Goal: Information Seeking & Learning: Learn about a topic

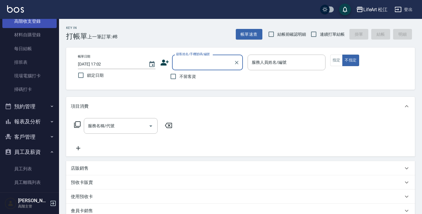
scroll to position [106, 0]
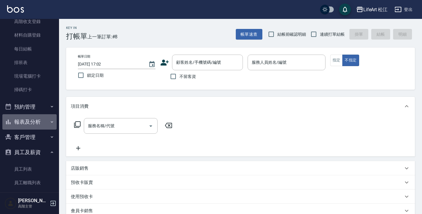
click at [33, 116] on button "報表及分析" at bounding box center [29, 121] width 54 height 15
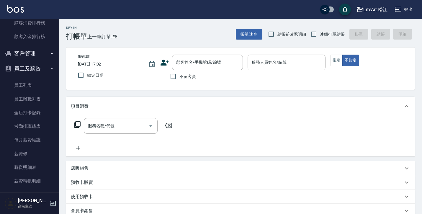
scroll to position [781, 0]
click at [24, 150] on link "薪資條" at bounding box center [29, 154] width 54 height 14
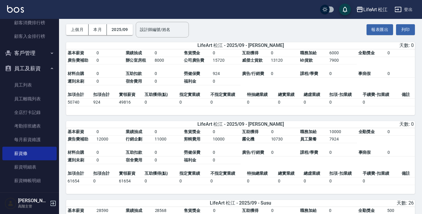
scroll to position [26, 0]
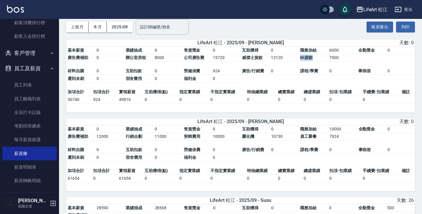
drag, startPoint x: 294, startPoint y: 57, endPoint x: 323, endPoint y: 58, distance: 29.2
click at [323, 58] on tbody "基本薪資 0 業績抽成 0 售貨獎金 0 互助獲得 0 職務加給 6000 全勤獎金 0 廣告費補助 0 辦公室房租 8000 公司廣告費 15720 威傑士…" at bounding box center [240, 54] width 348 height 15
click at [323, 58] on td "kh貨款" at bounding box center [312, 58] width 29 height 8
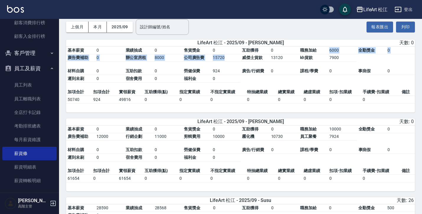
drag, startPoint x: 316, startPoint y: 52, endPoint x: 316, endPoint y: 62, distance: 10.3
click at [316, 62] on table "基本薪資 0 業績抽成 0 售貨獎金 0 互助獲得 0 職務加給 6000 全勤獎金 0 廣告費補助 0 辦公室房租 8000 公司廣告費 15720 威傑士…" at bounding box center [240, 68] width 348 height 42
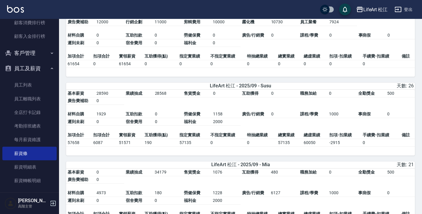
scroll to position [142, 0]
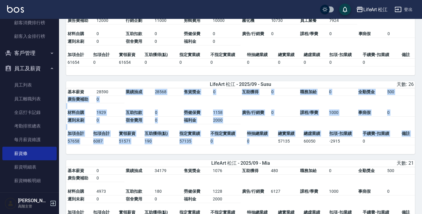
drag, startPoint x: 246, startPoint y: 99, endPoint x: 246, endPoint y: 147, distance: 48.1
click at [246, 147] on div "基本薪資 28590 業績抽成 28568 售貨獎金 0 互助獲得 0 職務加給 0 全勤獎金 500 廣告費補助 0 材料自購 1929 互助扣款 0 勞健…" at bounding box center [240, 121] width 348 height 66
click at [246, 145] on td "0" at bounding box center [260, 141] width 31 height 8
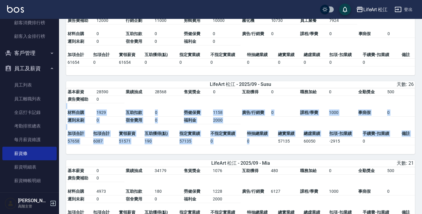
drag, startPoint x: 256, startPoint y: 102, endPoint x: 256, endPoint y: 143, distance: 40.4
click at [256, 143] on div "基本薪資 28590 業績抽成 28568 售貨獎金 0 互助獲得 0 職務加給 0 全勤獎金 500 廣告費補助 0 材料自購 1929 互助扣款 0 勞健…" at bounding box center [240, 121] width 348 height 66
click at [256, 143] on td "0" at bounding box center [260, 141] width 31 height 8
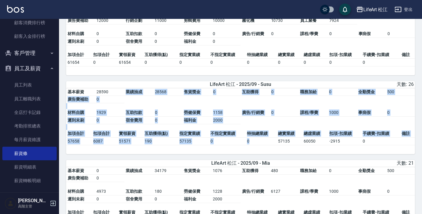
drag, startPoint x: 258, startPoint y: 100, endPoint x: 258, endPoint y: 144, distance: 43.9
click at [258, 144] on div "基本薪資 28590 業績抽成 28568 售貨獎金 0 互助獲得 0 職務加給 0 全勤獎金 500 廣告費補助 0 材料自購 1929 互助扣款 0 勞健…" at bounding box center [240, 121] width 348 height 66
click at [258, 144] on td "0" at bounding box center [260, 141] width 31 height 8
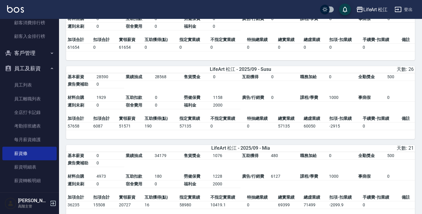
scroll to position [215, 0]
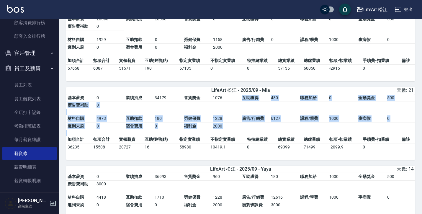
drag, startPoint x: 229, startPoint y: 98, endPoint x: 229, endPoint y: 139, distance: 40.7
click at [229, 136] on table "基本薪資 0 業績抽成 34179 售貨獎金 1076 互助獲得 480 職務加給 0 全勤獎金 500 廣告費補助 0 材料自購 4973 互助扣款 180…" at bounding box center [240, 115] width 348 height 42
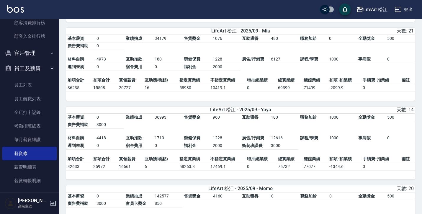
scroll to position [279, 0]
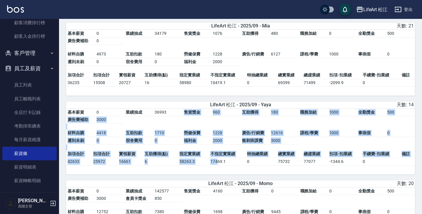
drag, startPoint x: 211, startPoint y: 123, endPoint x: 217, endPoint y: 161, distance: 38.7
click at [217, 161] on div "基本薪資 0 業績抽成 36993 售貨獎金 960 互助獲得 180 職務加給 1000 全勤獎金 500 廣告費補助 3000 材料自購 4418 互助扣…" at bounding box center [240, 141] width 348 height 66
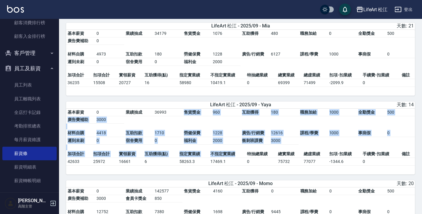
click at [217, 158] on td "不指定實業績" at bounding box center [227, 154] width 37 height 8
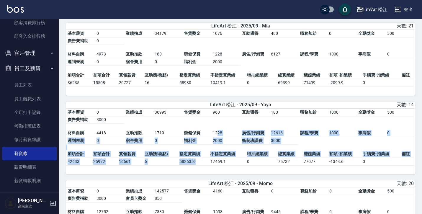
drag, startPoint x: 217, startPoint y: 138, endPoint x: 224, endPoint y: 161, distance: 23.8
click at [224, 161] on div "基本薪資 0 業績抽成 36993 售貨獎金 960 互助獲得 180 職務加給 1000 全勤獎金 500 廣告費補助 3000 材料自購 4418 互助扣…" at bounding box center [240, 141] width 348 height 66
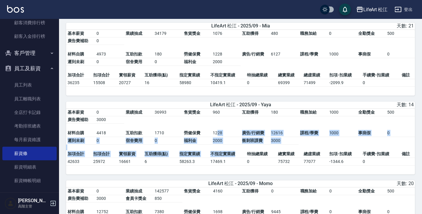
click at [224, 158] on td "不指定實業績" at bounding box center [227, 154] width 37 height 8
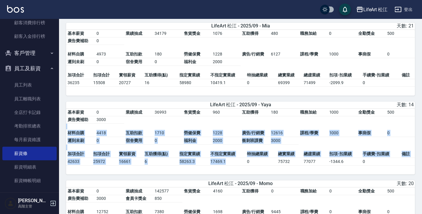
drag, startPoint x: 224, startPoint y: 126, endPoint x: 227, endPoint y: 163, distance: 37.8
click at [227, 163] on div "基本薪資 0 業績抽成 36993 售貨獎金 960 互助獲得 180 職務加給 1000 全勤獎金 500 廣告費補助 3000 材料自購 4418 互助扣…" at bounding box center [240, 141] width 348 height 66
click at [227, 163] on td "17469.1" at bounding box center [227, 161] width 37 height 8
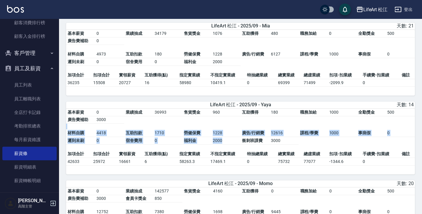
drag, startPoint x: 228, startPoint y: 127, endPoint x: 228, endPoint y: 146, distance: 19.2
click at [228, 146] on table "基本薪資 0 業績抽成 36993 售貨獎金 960 互助獲得 180 職務加給 1000 全勤獎金 500 廣告費補助 3000 材料自購 4418 互助扣…" at bounding box center [240, 129] width 348 height 42
click at [228, 144] on td "2000" at bounding box center [225, 141] width 29 height 8
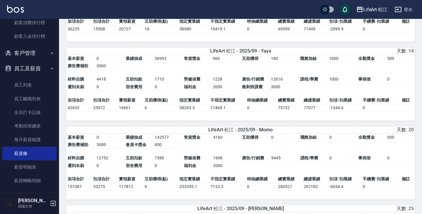
scroll to position [356, 0]
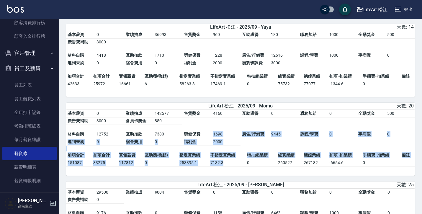
drag, startPoint x: 229, startPoint y: 135, endPoint x: 233, endPoint y: 167, distance: 32.3
click at [233, 167] on div "基本薪資 0 業績抽成 142577 售貨獎金 4160 互助獲得 0 職務加給 0 全勤獎金 500 廣告費補助 3000 會員卡獎金 850 材料自購 1…" at bounding box center [240, 143] width 348 height 66
click at [233, 166] on td "7132.3" at bounding box center [227, 163] width 37 height 8
drag, startPoint x: 233, startPoint y: 136, endPoint x: 236, endPoint y: 165, distance: 28.8
click at [236, 165] on div "基本薪資 0 業績抽成 142577 售貨獎金 4160 互助獲得 0 職務加給 0 全勤獎金 500 廣告費補助 3000 會員卡獎金 850 材料自購 1…" at bounding box center [240, 143] width 348 height 66
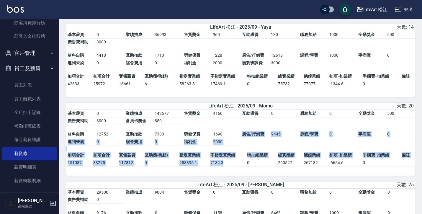
click at [236, 165] on td "7132.3" at bounding box center [227, 163] width 37 height 8
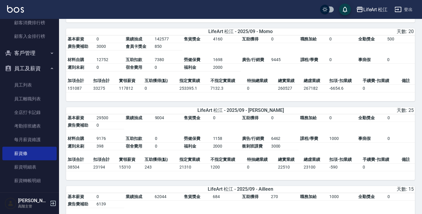
scroll to position [431, 0]
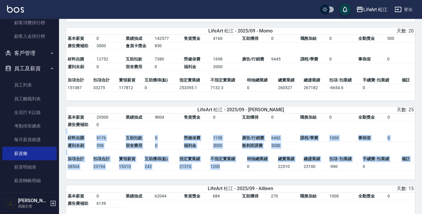
drag, startPoint x: 233, startPoint y: 131, endPoint x: 232, endPoint y: 172, distance: 40.4
click at [232, 172] on div "基本薪資 29500 業績抽成 9004 售貨獎金 0 互助獲得 0 職務加給 0 全勤獎金 0 廣告費補助 0 材料自購 9176 互助扣款 0 勞健保費 …" at bounding box center [240, 146] width 348 height 66
click at [232, 170] on td "1200" at bounding box center [227, 166] width 37 height 8
drag, startPoint x: 232, startPoint y: 136, endPoint x: 231, endPoint y: 172, distance: 36.9
click at [231, 172] on div "基本薪資 29500 業績抽成 9004 售貨獎金 0 互助獲得 0 職務加給 0 全勤獎金 0 廣告費補助 0 材料自購 9176 互助扣款 0 勞健保費 …" at bounding box center [240, 146] width 348 height 66
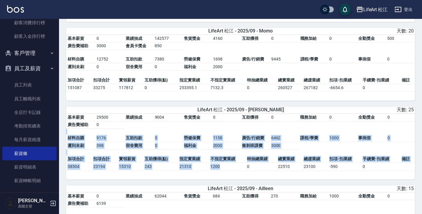
click at [231, 170] on td "1200" at bounding box center [227, 166] width 37 height 8
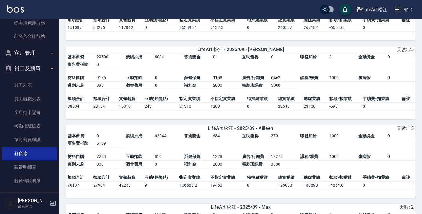
scroll to position [492, 0]
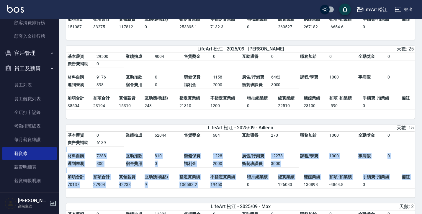
drag, startPoint x: 224, startPoint y: 152, endPoint x: 227, endPoint y: 190, distance: 38.4
click at [227, 190] on div "基本薪資 0 業績抽成 62044 售貨獎金 684 互助獲得 270 職務加給 1000 全勤獎金 0 廣告費補助 6139 材料自購 7288 互助扣款 …" at bounding box center [240, 164] width 348 height 66
click at [227, 188] on td "19450" at bounding box center [227, 184] width 37 height 8
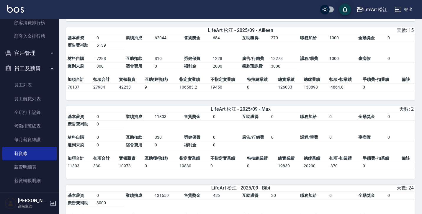
scroll to position [591, 0]
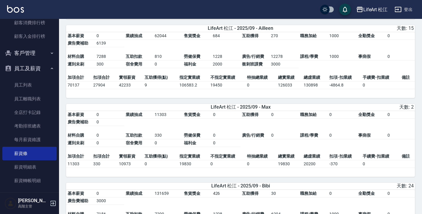
click at [231, 139] on td "0" at bounding box center [225, 135] width 29 height 8
click at [232, 131] on table "基本薪資 0 業績抽成 11303 售貨獎金 0 互助獲得 0 職務加給 0 全勤獎金 0 廣告費補助 0 材料自購 0 互助扣款 330 勞健保費 0 廣告…" at bounding box center [240, 132] width 348 height 42
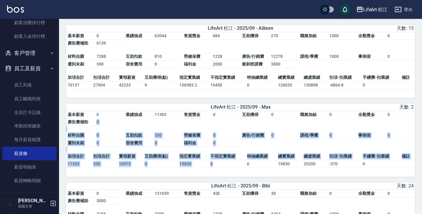
drag, startPoint x: 229, startPoint y: 135, endPoint x: 230, endPoint y: 174, distance: 39.5
click at [230, 174] on div "基本薪資 0 業績抽成 11303 售貨獎金 0 互助獲得 0 職務加給 0 全勤獎金 0 廣告費補助 0 材料自購 0 互助扣款 330 勞健保費 0 廣告…" at bounding box center [240, 144] width 348 height 66
click at [230, 167] on td "0" at bounding box center [227, 164] width 37 height 8
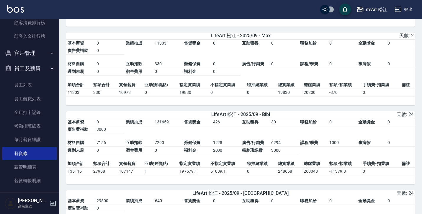
scroll to position [664, 0]
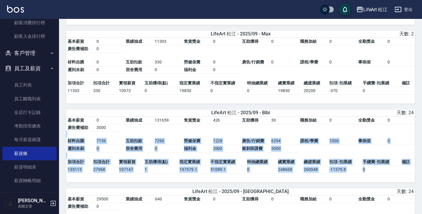
drag, startPoint x: 225, startPoint y: 139, endPoint x: 222, endPoint y: 182, distance: 43.1
click at [222, 182] on div "基本薪資 0 業績抽成 131659 售貨獎金 426 互助獲得 30 職務加給 0 全勤獎金 0 廣告費補助 3000 材料自購 7156 互助扣款 729…" at bounding box center [240, 149] width 348 height 66
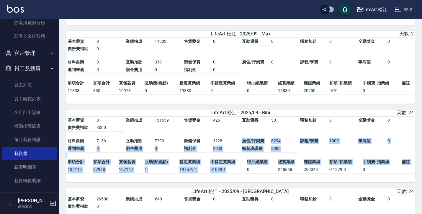
drag, startPoint x: 225, startPoint y: 149, endPoint x: 223, endPoint y: 181, distance: 32.2
click at [223, 181] on div "基本薪資 0 業績抽成 131659 售貨獎金 426 互助獲得 30 職務加給 0 全勤獎金 0 廣告費補助 3000 材料自購 7156 互助扣款 729…" at bounding box center [240, 149] width 348 height 66
click at [223, 173] on td "51089.1" at bounding box center [227, 169] width 37 height 8
drag, startPoint x: 226, startPoint y: 149, endPoint x: 225, endPoint y: 175, distance: 26.8
click at [225, 175] on div "基本薪資 0 業績抽成 131659 售貨獎金 426 互助獲得 30 職務加給 0 全勤獎金 0 廣告費補助 3000 材料自購 7156 互助扣款 729…" at bounding box center [240, 149] width 348 height 66
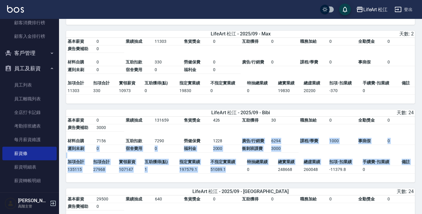
click at [225, 173] on td "51089.1" at bounding box center [227, 169] width 37 height 8
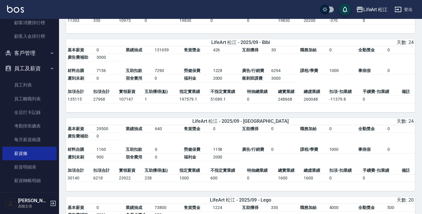
scroll to position [756, 0]
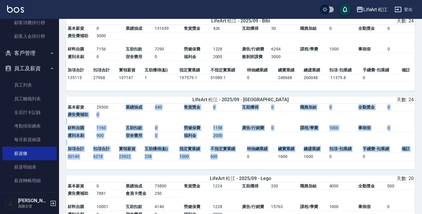
drag, startPoint x: 227, startPoint y: 123, endPoint x: 222, endPoint y: 168, distance: 45.1
click at [222, 168] on div "基本薪資 29500 業績抽成 640 售貨獎金 0 互助獲得 0 職務加給 0 全勤獎金 0 廣告費補助 0 材料自購 1160 互助扣款 0 勞健保費 1…" at bounding box center [240, 136] width 348 height 66
click at [222, 160] on td "600" at bounding box center [227, 156] width 37 height 8
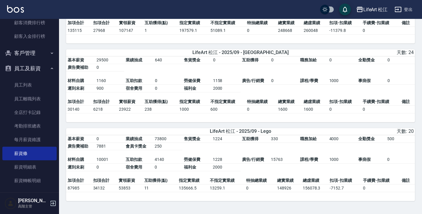
scroll to position [814, 0]
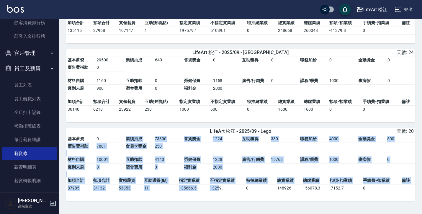
drag, startPoint x: 220, startPoint y: 145, endPoint x: 220, endPoint y: 187, distance: 42.5
click at [220, 187] on div "基本薪資 0 業績抽成 73800 售貨獎金 1224 互助獲得 330 職務加給 4000 全勤獎金 500 廣告費補助 7881 會員卡獎金 250 材料…" at bounding box center [240, 168] width 348 height 66
click at [220, 187] on td "13259.1" at bounding box center [226, 188] width 36 height 8
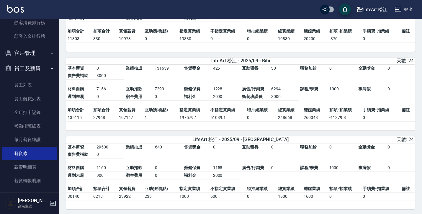
scroll to position [717, 0]
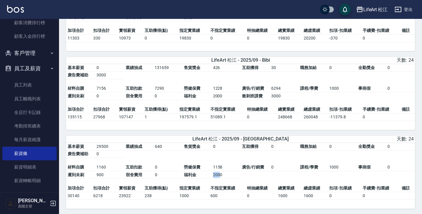
drag, startPoint x: 210, startPoint y: 182, endPoint x: 219, endPoint y: 182, distance: 9.1
click at [219, 178] on tbody "材料自購 1160 互助扣款 0 勞健保費 1158 廣告/行銷費 0 課程/學費 1000 事病假 0 遲到未刷 900 宿舍費用 0 福利金 2000" at bounding box center [240, 170] width 348 height 15
click at [219, 179] on td "2000" at bounding box center [225, 175] width 29 height 8
drag, startPoint x: 210, startPoint y: 187, endPoint x: 218, endPoint y: 187, distance: 8.0
click at [218, 178] on tbody "材料自購 1160 互助扣款 0 勞健保費 1158 廣告/行銷費 0 課程/學費 1000 事病假 0 遲到未刷 900 宿舍費用 0 福利金 2000" at bounding box center [240, 170] width 348 height 15
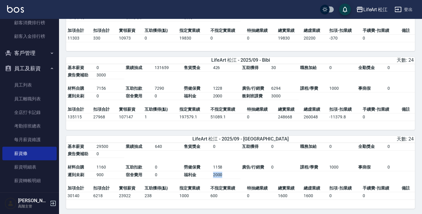
click at [218, 179] on td "2000" at bounding box center [225, 175] width 29 height 8
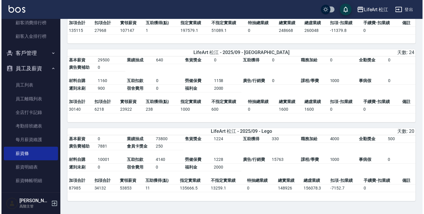
scroll to position [814, 0]
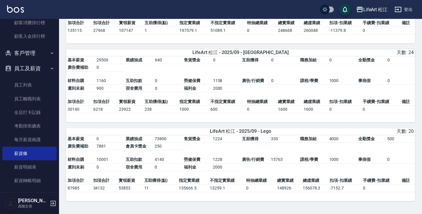
click at [366, 15] on div "LifeArt 松江 登出" at bounding box center [211, 9] width 422 height 19
click at [373, 4] on button "LifeArt 松江" at bounding box center [371, 10] width 36 height 12
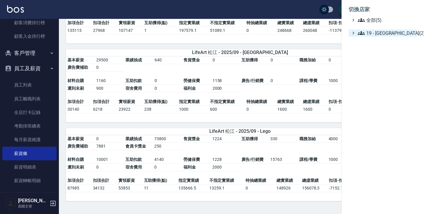
click at [378, 30] on span "19 - [GEOGRAPHIC_DATA](2)" at bounding box center [386, 32] width 57 height 7
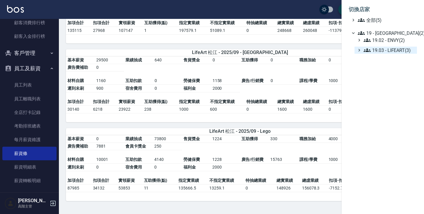
click at [391, 48] on span "19.03 - LIFEART(3)" at bounding box center [389, 50] width 51 height 7
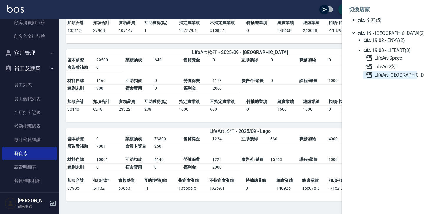
click at [391, 75] on span "LifeArt [GEOGRAPHIC_DATA]" at bounding box center [390, 74] width 49 height 7
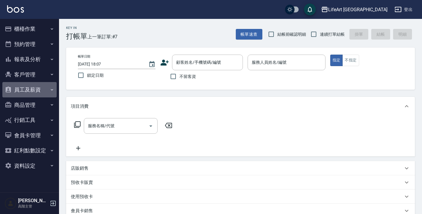
click at [45, 94] on button "員工及薪資" at bounding box center [29, 89] width 54 height 15
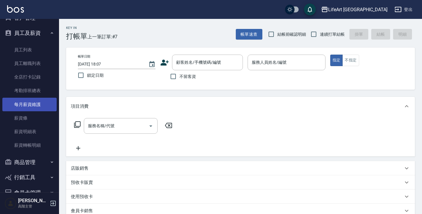
scroll to position [57, 0]
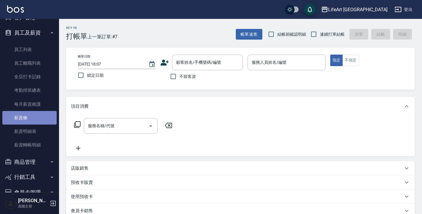
click at [33, 119] on link "薪資條" at bounding box center [29, 118] width 54 height 14
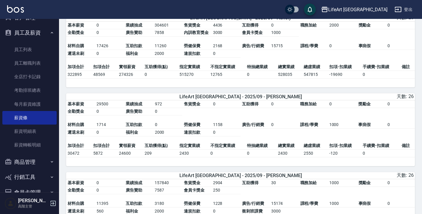
scroll to position [41, 0]
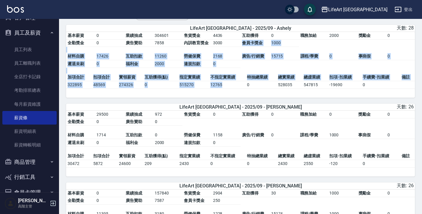
drag, startPoint x: 225, startPoint y: 44, endPoint x: 222, endPoint y: 84, distance: 40.2
click at [222, 84] on div "基本薪資 0 業績抽成 304601 售貨獎金 4436 互助獲得 0 職務加給 2000 獎勵金 0 全勤獎金 0 廣告贊助 7858 內訓教育獎金 300…" at bounding box center [240, 65] width 348 height 66
click at [222, 84] on td "12765" at bounding box center [227, 85] width 37 height 8
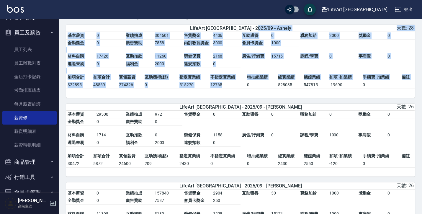
drag, startPoint x: 234, startPoint y: 32, endPoint x: 236, endPoint y: 85, distance: 53.4
click at [236, 85] on div "LifeArt 蘆洲 - 2025/09 - Ashely 天數: 28 基本薪資 0 業績抽成 304601 售貨獎金 4436 互助獲得 0 職務加給 2…" at bounding box center [240, 61] width 348 height 73
click at [236, 85] on td "12765" at bounding box center [227, 85] width 37 height 8
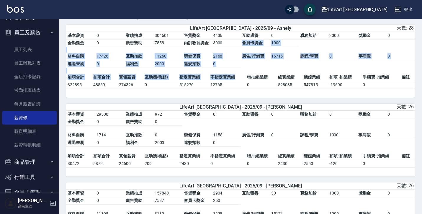
drag, startPoint x: 233, startPoint y: 41, endPoint x: 233, endPoint y: 78, distance: 36.8
click at [233, 78] on div "基本薪資 0 業績抽成 304601 售貨獎金 4436 互助獲得 0 職務加給 2000 獎勵金 0 全勤獎金 0 廣告贊助 7858 內訓教育獎金 300…" at bounding box center [240, 65] width 348 height 66
click at [233, 78] on td "不指定實業績" at bounding box center [227, 77] width 37 height 8
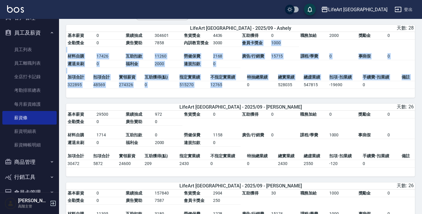
drag, startPoint x: 233, startPoint y: 44, endPoint x: 233, endPoint y: 85, distance: 41.3
click at [233, 85] on div "基本薪資 0 業績抽成 304601 售貨獎金 4436 互助獲得 0 職務加給 2000 獎勵金 0 全勤獎金 0 廣告贊助 7858 內訓教育獎金 300…" at bounding box center [240, 65] width 348 height 66
click at [233, 85] on td "12765" at bounding box center [227, 85] width 37 height 8
drag, startPoint x: 234, startPoint y: 42, endPoint x: 233, endPoint y: 86, distance: 44.2
click at [233, 86] on div "基本薪資 0 業績抽成 304601 售貨獎金 4436 互助獲得 0 職務加給 2000 獎勵金 0 全勤獎金 0 廣告贊助 7858 內訓教育獎金 300…" at bounding box center [240, 65] width 348 height 66
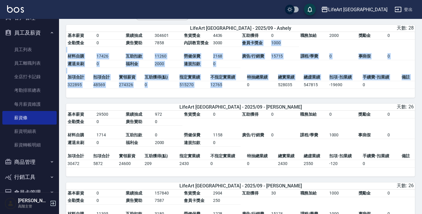
click at [233, 86] on td "12765" at bounding box center [227, 85] width 37 height 8
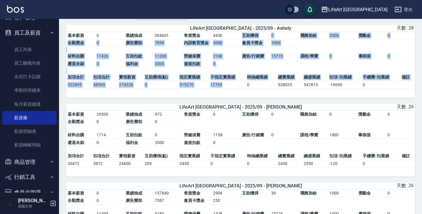
drag, startPoint x: 240, startPoint y: 40, endPoint x: 240, endPoint y: 88, distance: 48.1
click at [240, 88] on div "基本薪資 0 業績抽成 304601 售貨獎金 4436 互助獲得 0 職務加給 2000 獎勵金 0 全勤獎金 0 廣告贊助 7858 內訓教育獎金 300…" at bounding box center [240, 65] width 348 height 66
click at [240, 88] on td "12765" at bounding box center [227, 85] width 37 height 8
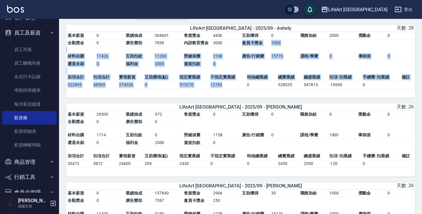
drag, startPoint x: 240, startPoint y: 47, endPoint x: 239, endPoint y: 84, distance: 37.4
click at [239, 84] on div "基本薪資 0 業績抽成 304601 售貨獎金 4436 互助獲得 0 職務加給 2000 獎勵金 0 全勤獎金 0 廣告贊助 7858 內訓教育獎金 300…" at bounding box center [240, 65] width 348 height 66
click at [239, 84] on td "12765" at bounding box center [227, 85] width 37 height 8
drag, startPoint x: 238, startPoint y: 57, endPoint x: 238, endPoint y: 85, distance: 28.3
click at [238, 85] on div "基本薪資 0 業績抽成 304601 售貨獎金 4436 互助獲得 0 職務加給 2000 獎勵金 0 全勤獎金 0 廣告贊助 7858 內訓教育獎金 300…" at bounding box center [240, 65] width 348 height 66
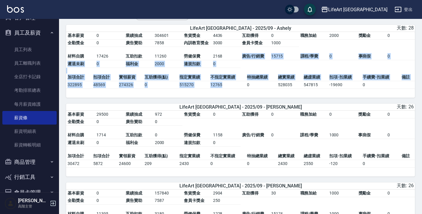
click at [238, 85] on td "12765" at bounding box center [227, 85] width 37 height 8
drag, startPoint x: 234, startPoint y: 50, endPoint x: 233, endPoint y: 84, distance: 33.3
click at [233, 84] on div "基本薪資 0 業績抽成 304601 售貨獎金 4436 互助獲得 0 職務加給 2000 獎勵金 0 全勤獎金 0 廣告贊助 7858 內訓教育獎金 300…" at bounding box center [240, 65] width 348 height 66
click at [233, 84] on td "12765" at bounding box center [227, 85] width 37 height 8
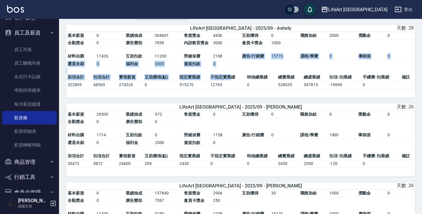
drag, startPoint x: 231, startPoint y: 60, endPoint x: 231, endPoint y: 78, distance: 17.4
click at [231, 78] on div "基本薪資 0 業績抽成 304601 售貨獎金 4436 互助獲得 0 職務加給 2000 獎勵金 0 全勤獎金 0 廣告贊助 7858 內訓教育獎金 300…" at bounding box center [240, 65] width 348 height 66
click at [231, 78] on td "不指定實業績" at bounding box center [227, 77] width 37 height 8
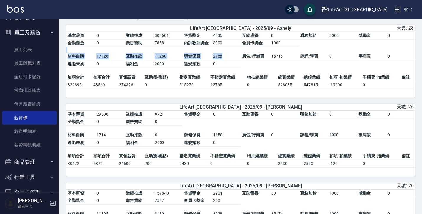
drag, startPoint x: 234, startPoint y: 51, endPoint x: 234, endPoint y: 60, distance: 9.1
click at [234, 60] on table "基本薪資 0 業績抽成 304601 售貨獎金 4436 互助獲得 0 職務加給 2000 獎勵金 0 全勤獎金 0 廣告贊助 7858 內訓教育獎金 300…" at bounding box center [240, 53] width 348 height 42
click at [234, 60] on td "2168" at bounding box center [225, 56] width 29 height 8
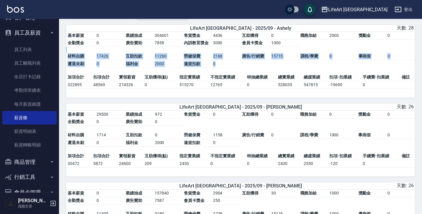
drag, startPoint x: 234, startPoint y: 52, endPoint x: 234, endPoint y: 66, distance: 14.1
click at [234, 66] on table "基本薪資 0 業績抽成 304601 售貨獎金 4436 互助獲得 0 職務加給 2000 獎勵金 0 全勤獎金 0 廣告贊助 7858 內訓教育獎金 300…" at bounding box center [240, 53] width 348 height 42
click at [234, 66] on td "0" at bounding box center [225, 64] width 29 height 8
drag, startPoint x: 234, startPoint y: 51, endPoint x: 234, endPoint y: 72, distance: 20.3
click at [234, 72] on table "基本薪資 0 業績抽成 304601 售貨獎金 4436 互助獲得 0 職務加給 2000 獎勵金 0 全勤獎金 0 廣告贊助 7858 內訓教育獎金 300…" at bounding box center [240, 53] width 348 height 42
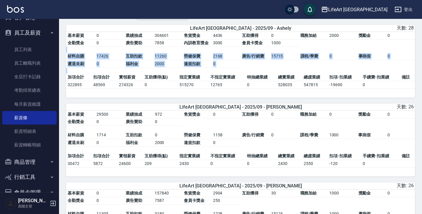
click at [234, 72] on table "基本薪資 0 業績抽成 304601 售貨獎金 4436 互助獲得 0 職務加給 2000 獎勵金 0 全勤獎金 0 廣告贊助 7858 內訓教育獎金 300…" at bounding box center [240, 53] width 348 height 42
drag, startPoint x: 232, startPoint y: 55, endPoint x: 232, endPoint y: 68, distance: 12.7
click at [232, 68] on tbody "材料自購 17426 互助扣款 11260 勞健保費 2168 廣告/行銷費 15715 課程/學費 0 事病假 0 遲退未刷 0 福利金 2000 違規扣款…" at bounding box center [240, 59] width 348 height 15
click at [232, 68] on td "0" at bounding box center [225, 64] width 29 height 8
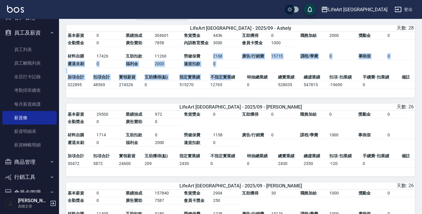
drag, startPoint x: 230, startPoint y: 54, endPoint x: 230, endPoint y: 72, distance: 18.6
click at [230, 73] on table "基本薪資 0 業績抽成 304601 售貨獎金 4436 互助獲得 0 職務加給 2000 獎勵金 0 全勤獎金 0 廣告贊助 7858 內訓教育獎金 300…" at bounding box center [240, 53] width 348 height 42
click at [230, 72] on table "基本薪資 0 業績抽成 304601 售貨獎金 4436 互助獲得 0 職務加給 2000 獎勵金 0 全勤獎金 0 廣告贊助 7858 內訓教育獎金 300…" at bounding box center [240, 53] width 348 height 42
drag, startPoint x: 230, startPoint y: 42, endPoint x: 229, endPoint y: 78, distance: 36.0
click at [229, 79] on div "基本薪資 0 業績抽成 304601 售貨獎金 4436 互助獲得 0 職務加給 2000 獎勵金 0 全勤獎金 0 廣告贊助 7858 內訓教育獎金 300…" at bounding box center [240, 65] width 348 height 66
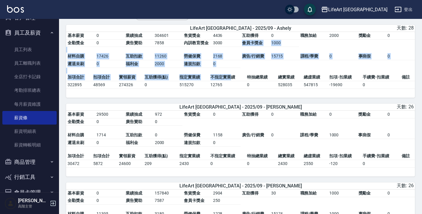
click at [229, 78] on td "不指定實業績" at bounding box center [227, 77] width 37 height 8
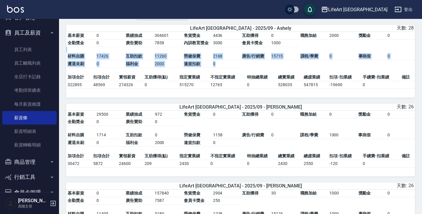
drag, startPoint x: 230, startPoint y: 52, endPoint x: 229, endPoint y: 67, distance: 15.3
click at [229, 67] on table "基本薪資 0 業績抽成 304601 售貨獎金 4436 互助獲得 0 職務加給 2000 獎勵金 0 全勤獎金 0 廣告贊助 7858 內訓教育獎金 300…" at bounding box center [240, 53] width 348 height 42
click at [229, 67] on td "0" at bounding box center [225, 64] width 29 height 8
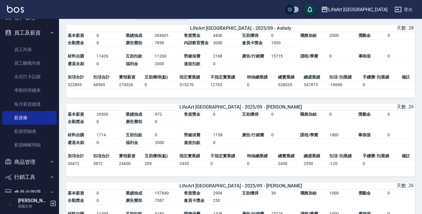
scroll to position [44, 0]
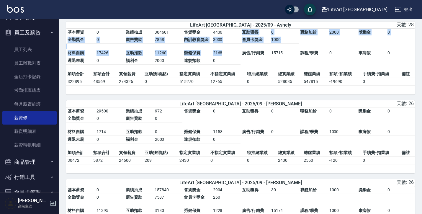
drag, startPoint x: 230, startPoint y: 33, endPoint x: 230, endPoint y: 54, distance: 20.3
click at [230, 54] on table "基本薪資 0 業績抽成 304601 售貨獎金 4436 互助獲得 0 職務加給 2000 獎勵金 0 全勤獎金 0 廣告贊助 7858 內訓教育獎金 300…" at bounding box center [240, 50] width 348 height 42
click at [230, 54] on td "2168" at bounding box center [225, 53] width 29 height 8
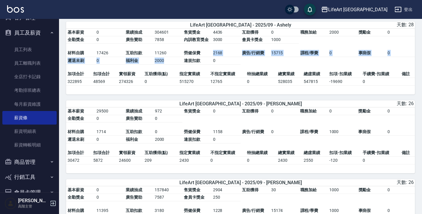
drag, startPoint x: 230, startPoint y: 50, endPoint x: 229, endPoint y: 65, distance: 15.3
click at [229, 65] on table "基本薪資 0 業績抽成 304601 售貨獎金 4436 互助獲得 0 職務加給 2000 獎勵金 0 全勤獎金 0 廣告贊助 7858 內訓教育獎金 300…" at bounding box center [240, 50] width 348 height 42
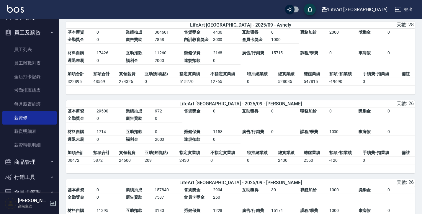
click at [229, 65] on td "0" at bounding box center [225, 61] width 29 height 8
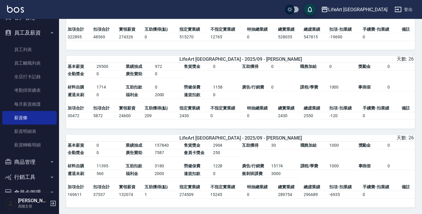
scroll to position [89, 0]
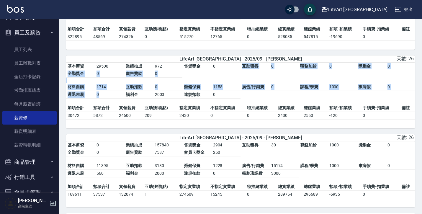
drag, startPoint x: 228, startPoint y: 68, endPoint x: 228, endPoint y: 100, distance: 31.5
click at [228, 100] on table "基本薪資 29500 業績抽成 972 售貨獎金 0 互助獲得 0 職務加給 0 獎勵金 0 全勤獎金 0 廣告贊助 0 材料自購 1714 互助扣款 0 勞…" at bounding box center [240, 83] width 348 height 42
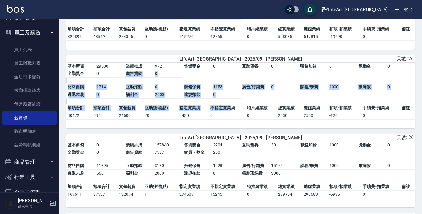
drag, startPoint x: 230, startPoint y: 78, endPoint x: 229, endPoint y: 108, distance: 30.1
click at [229, 108] on div "基本薪資 29500 業績抽成 972 售貨獎金 0 互助獲得 0 職務加給 0 獎勵金 0 全勤獎金 0 廣告贊助 0 材料自購 1714 互助扣款 0 勞…" at bounding box center [240, 95] width 348 height 66
click at [229, 108] on td "不指定實業績" at bounding box center [227, 108] width 37 height 8
drag, startPoint x: 231, startPoint y: 80, endPoint x: 230, endPoint y: 108, distance: 28.0
click at [230, 108] on div "基本薪資 29500 業績抽成 972 售貨獎金 0 互助獲得 0 職務加給 0 獎勵金 0 全勤獎金 0 廣告贊助 0 材料自購 1714 互助扣款 0 勞…" at bounding box center [240, 95] width 348 height 66
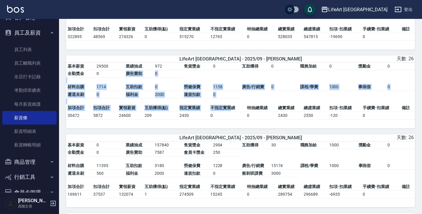
click at [230, 108] on td "不指定實業績" at bounding box center [227, 108] width 37 height 8
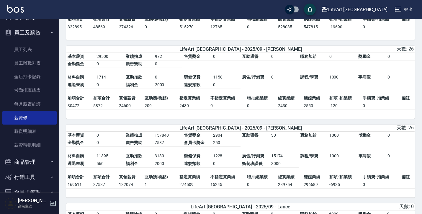
scroll to position [106, 0]
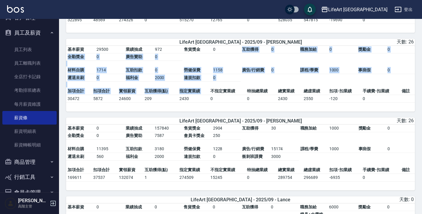
drag, startPoint x: 240, startPoint y: 48, endPoint x: 239, endPoint y: 88, distance: 40.4
click at [239, 87] on table "基本薪資 29500 業績抽成 972 售貨獎金 0 互助獲得 0 職務加給 0 獎勵金 0 全勤獎金 0 廣告贊助 0 材料自購 1714 互助扣款 0 勞…" at bounding box center [240, 67] width 348 height 42
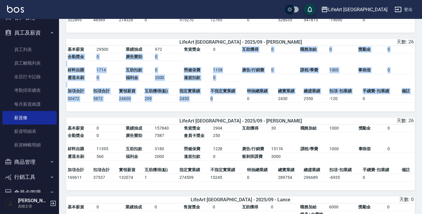
drag, startPoint x: 232, startPoint y: 50, endPoint x: 240, endPoint y: 99, distance: 49.3
click at [240, 99] on div "基本薪資 29500 業績抽成 972 售貨獎金 0 互助獲得 0 職務加給 0 獎勵金 0 全勤獎金 0 廣告贊助 0 材料自購 1714 互助扣款 0 勞…" at bounding box center [240, 79] width 348 height 66
click at [240, 99] on td "0" at bounding box center [227, 99] width 37 height 8
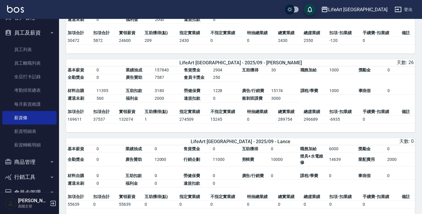
scroll to position [172, 0]
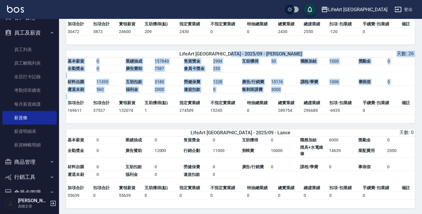
drag, startPoint x: 252, startPoint y: 56, endPoint x: 247, endPoint y: 119, distance: 63.6
click at [247, 119] on div "LifeArt [GEOGRAPHIC_DATA] - 2025/09 - Finney 天數: 26 基本薪資 0 業績抽成 157840 售貨獎金 290…" at bounding box center [240, 86] width 348 height 73
click at [247, 119] on div "基本薪資 0 業績抽成 157840 售貨獎金 2904 互助獲得 30 職務加給 1000 獎勵金 0 全勤獎金 0 廣告贊助 7587 會員卡獎金 250…" at bounding box center [240, 90] width 348 height 66
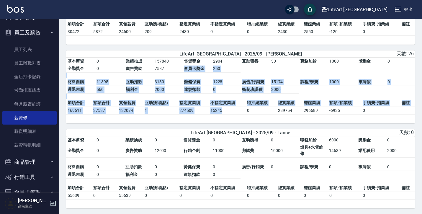
drag, startPoint x: 242, startPoint y: 78, endPoint x: 240, endPoint y: 114, distance: 36.6
click at [240, 114] on div "基本薪資 0 業績抽成 157840 售貨獎金 2904 互助獲得 30 職務加給 1000 獎勵金 0 全勤獎金 0 廣告贊助 7587 會員卡獎金 250…" at bounding box center [240, 90] width 348 height 66
click at [240, 114] on td "15245" at bounding box center [227, 110] width 37 height 8
drag, startPoint x: 243, startPoint y: 76, endPoint x: 242, endPoint y: 114, distance: 38.1
click at [242, 114] on div "基本薪資 0 業績抽成 157840 售貨獎金 2904 互助獲得 30 職務加給 1000 獎勵金 0 全勤獎金 0 廣告贊助 7587 會員卡獎金 250…" at bounding box center [240, 90] width 348 height 66
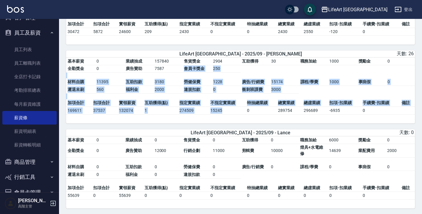
click at [242, 114] on td "15245" at bounding box center [227, 110] width 37 height 8
drag, startPoint x: 234, startPoint y: 71, endPoint x: 233, endPoint y: 111, distance: 40.4
click at [233, 111] on div "基本薪資 0 業績抽成 157840 售貨獎金 2904 互助獲得 30 職務加給 1000 獎勵金 0 全勤獎金 0 廣告贊助 7587 會員卡獎金 250…" at bounding box center [240, 90] width 348 height 66
click at [233, 111] on td "15245" at bounding box center [227, 110] width 37 height 8
drag, startPoint x: 234, startPoint y: 78, endPoint x: 234, endPoint y: 109, distance: 31.8
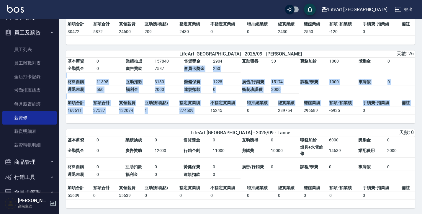
click at [234, 109] on div "基本薪資 0 業績抽成 157840 售貨獎金 2904 互助獲得 30 職務加給 1000 獎勵金 0 全勤獎金 0 廣告贊助 7587 會員卡獎金 250…" at bounding box center [240, 90] width 348 height 66
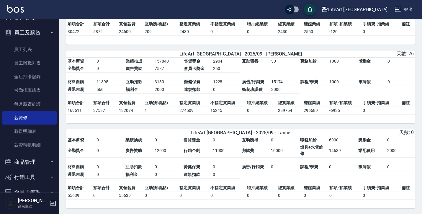
click at [234, 109] on td "15245" at bounding box center [227, 110] width 37 height 8
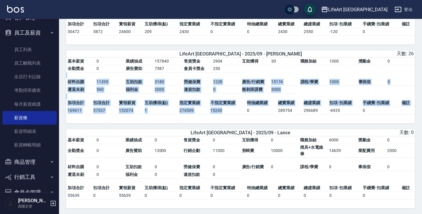
drag, startPoint x: 235, startPoint y: 74, endPoint x: 235, endPoint y: 108, distance: 33.9
click at [235, 109] on div "基本薪資 0 業績抽成 157840 售貨獎金 2904 互助獲得 30 職務加給 1000 獎勵金 0 全勤獎金 0 廣告贊助 7587 會員卡獎金 250…" at bounding box center [240, 90] width 348 height 66
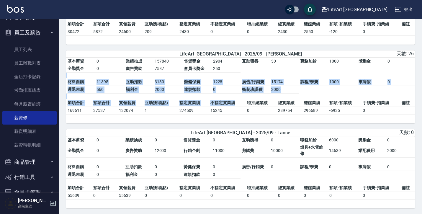
click at [235, 107] on td "不指定實業績" at bounding box center [227, 103] width 37 height 8
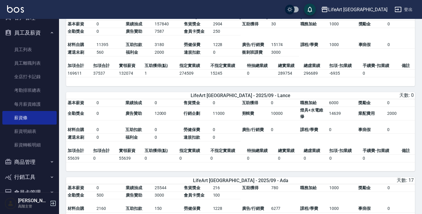
scroll to position [214, 0]
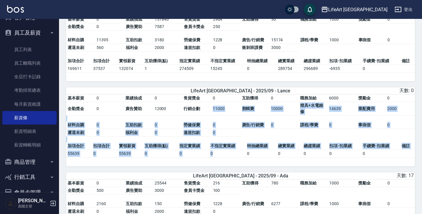
drag, startPoint x: 235, startPoint y: 108, endPoint x: 234, endPoint y: 155, distance: 47.5
click at [234, 155] on div "基本薪資 0 業績抽成 0 售貨獎金 0 互助獲得 0 職務加給 6000 獎勵金 0 全勤獎金 0 廣告贊助 12000 行銷企劃 11000 剪輯費 10…" at bounding box center [240, 130] width 348 height 72
click at [234, 155] on td "0" at bounding box center [227, 153] width 37 height 8
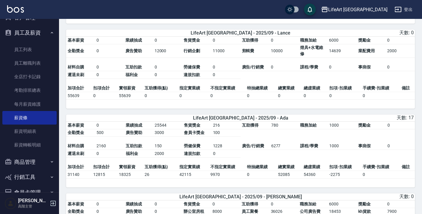
scroll to position [273, 0]
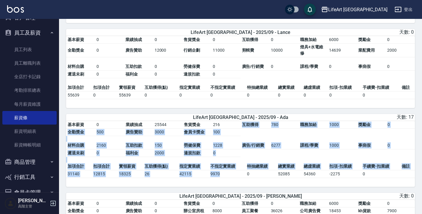
drag, startPoint x: 232, startPoint y: 129, endPoint x: 232, endPoint y: 179, distance: 50.7
click at [232, 179] on div "基本薪資 0 業績抽成 25544 售貨獎金 216 互助獲得 780 職務加給 1000 獎勵金 0 全勤獎金 500 廣告贊助 3000 會員卡獎金 10…" at bounding box center [240, 154] width 348 height 66
click at [232, 177] on td "9970" at bounding box center [227, 174] width 37 height 8
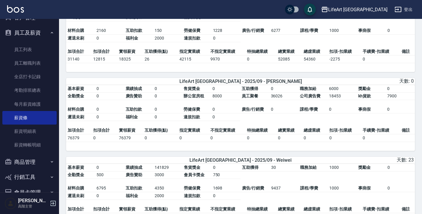
scroll to position [388, 0]
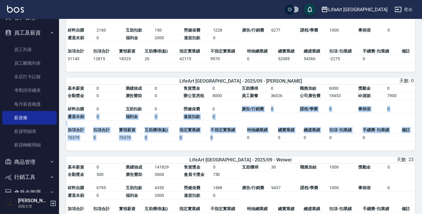
drag, startPoint x: 232, startPoint y: 113, endPoint x: 229, endPoint y: 142, distance: 28.7
click at [229, 142] on div "基本薪資 0 業績抽成 0 售貨獎金 0 互助獲得 0 職務加給 6000 獎勵金 0 全勤獎金 0 廣告贊助 0 辦公室房租 8000 員工聚餐 36026…" at bounding box center [240, 118] width 348 height 66
click at [229, 141] on td "0" at bounding box center [227, 138] width 37 height 8
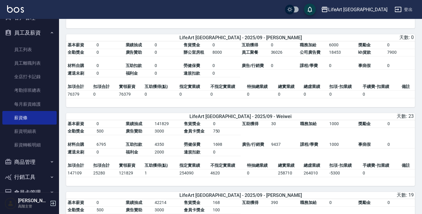
scroll to position [432, 0]
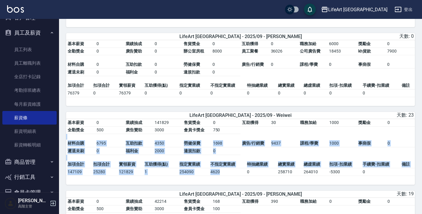
drag, startPoint x: 229, startPoint y: 137, endPoint x: 228, endPoint y: 178, distance: 40.4
click at [228, 178] on div "基本薪資 0 業績抽成 141829 售貨獎金 0 互助獲得 30 職務加給 1000 獎勵金 0 全勤獎金 500 廣告贊助 3000 會員卡獎金 750 …" at bounding box center [240, 152] width 348 height 66
click at [228, 175] on td "4620" at bounding box center [227, 172] width 37 height 8
drag, startPoint x: 238, startPoint y: 152, endPoint x: 238, endPoint y: 178, distance: 25.9
click at [238, 178] on div "基本薪資 0 業績抽成 141829 售貨獎金 0 互助獲得 30 職務加給 1000 獎勵金 0 全勤獎金 500 廣告贊助 3000 會員卡獎金 750 …" at bounding box center [240, 152] width 348 height 66
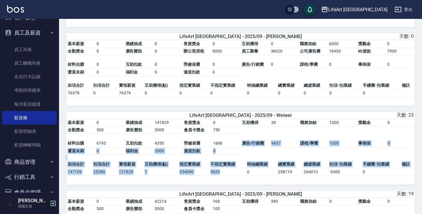
click at [238, 175] on td "4620" at bounding box center [227, 172] width 37 height 8
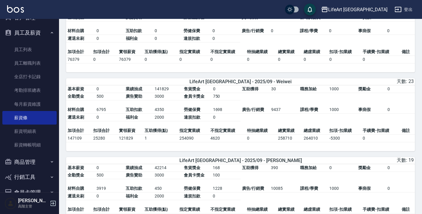
scroll to position [467, 0]
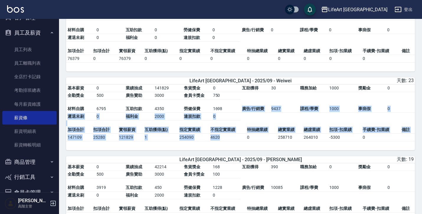
drag, startPoint x: 235, startPoint y: 113, endPoint x: 238, endPoint y: 141, distance: 28.4
click at [238, 141] on div "基本薪資 0 業績抽成 141829 售貨獎金 0 互助獲得 30 職務加給 1000 獎勵金 0 全勤獎金 500 廣告贊助 3000 會員卡獎金 750 …" at bounding box center [240, 117] width 348 height 66
click at [238, 141] on td "4620" at bounding box center [227, 137] width 37 height 8
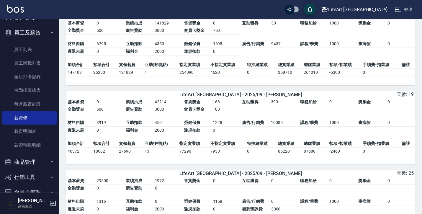
scroll to position [533, 0]
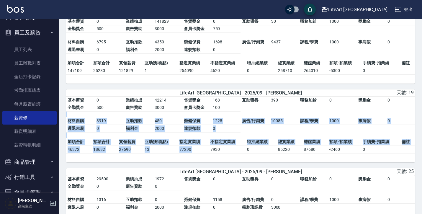
drag, startPoint x: 238, startPoint y: 113, endPoint x: 238, endPoint y: 152, distance: 38.9
click at [238, 152] on div "基本薪資 0 業績抽成 42214 售貨獎金 168 互助獲得 390 職務加給 0 獎勵金 0 全勤獎金 500 廣告贊助 3000 會員卡獎金 100 材…" at bounding box center [240, 129] width 348 height 66
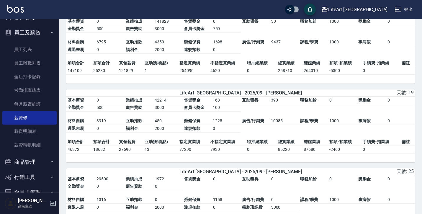
click at [238, 152] on td "7930" at bounding box center [227, 149] width 37 height 8
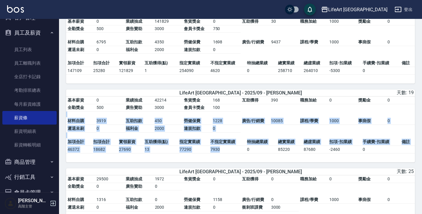
drag, startPoint x: 234, startPoint y: 121, endPoint x: 234, endPoint y: 154, distance: 32.7
click at [234, 154] on div "基本薪資 0 業績抽成 42214 售貨獎金 168 互助獲得 390 職務加給 0 獎勵金 0 全勤獎金 500 廣告贊助 3000 會員卡獎金 100 材…" at bounding box center [240, 129] width 348 height 66
click at [234, 153] on td "7930" at bounding box center [227, 149] width 37 height 8
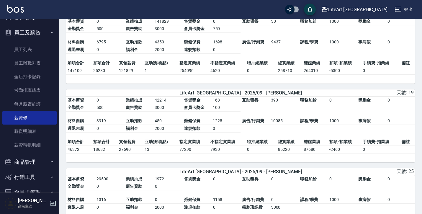
scroll to position [550, 0]
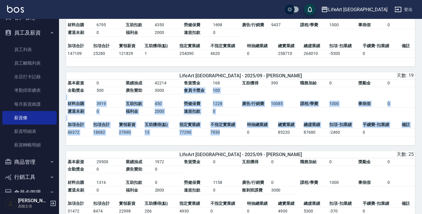
drag, startPoint x: 233, startPoint y: 103, endPoint x: 233, endPoint y: 141, distance: 37.7
click at [233, 141] on div "基本薪資 0 業績抽成 42214 售貨獎金 168 互助獲得 390 職務加給 0 獎勵金 0 全勤獎金 500 廣告贊助 3000 會員卡獎金 100 材…" at bounding box center [240, 112] width 348 height 66
click at [233, 136] on td "7930" at bounding box center [227, 132] width 37 height 8
drag, startPoint x: 238, startPoint y: 101, endPoint x: 238, endPoint y: 139, distance: 38.3
click at [238, 139] on div "基本薪資 0 業績抽成 42214 售貨獎金 168 互助獲得 390 職務加給 0 獎勵金 0 全勤獎金 500 廣告贊助 3000 會員卡獎金 100 材…" at bounding box center [240, 112] width 348 height 66
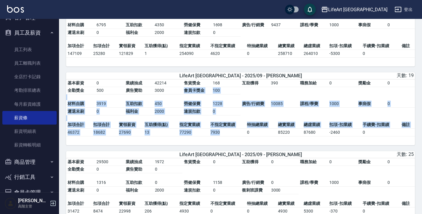
click at [238, 136] on td "7930" at bounding box center [227, 132] width 37 height 8
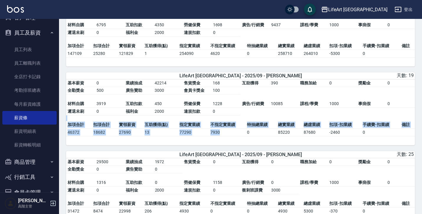
drag, startPoint x: 238, startPoint y: 115, endPoint x: 238, endPoint y: 136, distance: 20.6
click at [238, 136] on div "基本薪資 0 業績抽成 42214 售貨獎金 168 互助獲得 390 職務加給 0 獎勵金 0 全勤獎金 500 廣告贊助 3000 會員卡獎金 100 材…" at bounding box center [240, 112] width 348 height 66
click at [238, 136] on td "7930" at bounding box center [227, 132] width 37 height 8
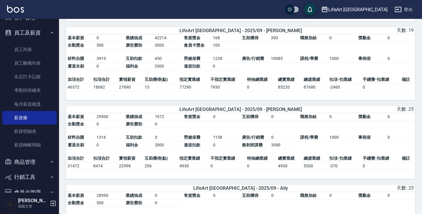
scroll to position [596, 0]
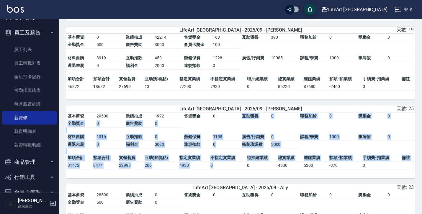
drag, startPoint x: 233, startPoint y: 127, endPoint x: 233, endPoint y: 174, distance: 46.3
click at [233, 174] on div "基本薪資 29500 業績抽成 1972 售貨獎金 0 互助獲得 0 職務加給 0 獎勵金 0 全勤獎金 0 廣告贊助 0 材料自購 1316 互助扣款 0 …" at bounding box center [240, 145] width 348 height 66
click at [233, 169] on td "0" at bounding box center [227, 165] width 37 height 8
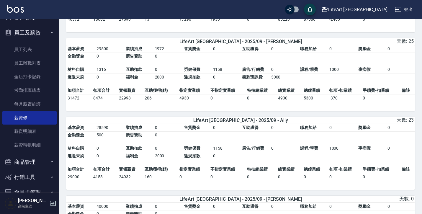
scroll to position [665, 0]
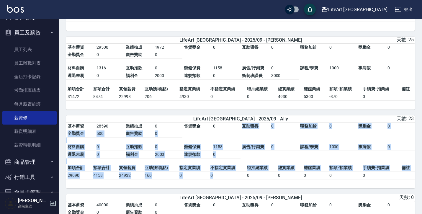
drag, startPoint x: 232, startPoint y: 134, endPoint x: 231, endPoint y: 184, distance: 49.8
click at [231, 184] on div "基本薪資 28590 業績抽成 0 售貨獎金 0 互助獲得 0 職務加給 0 獎勵金 0 全勤獎金 500 廣告贊助 0 材料自購 0 互助扣款 0 勞健保費…" at bounding box center [240, 155] width 348 height 66
click at [231, 179] on td "0" at bounding box center [227, 175] width 37 height 8
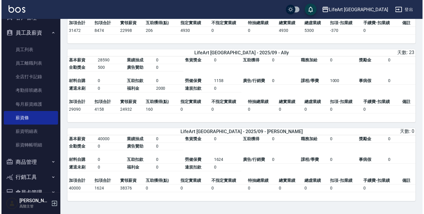
scroll to position [740, 0]
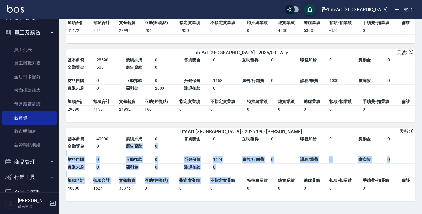
drag, startPoint x: 233, startPoint y: 151, endPoint x: 233, endPoint y: 181, distance: 30.1
click at [233, 181] on div "基本薪資 40000 業績抽成 0 售貨獎金 0 互助獲得 0 職務加給 0 獎勵金 0 全勤獎金 0 廣告贊助 0 材料自購 0 互助扣款 0 勞健保費 1…" at bounding box center [240, 168] width 348 height 66
click at [233, 181] on td "不指定實業績" at bounding box center [227, 181] width 37 height 8
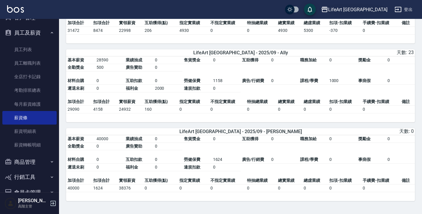
click at [367, 14] on button "LifeArt [GEOGRAPHIC_DATA]" at bounding box center [353, 10] width 71 height 12
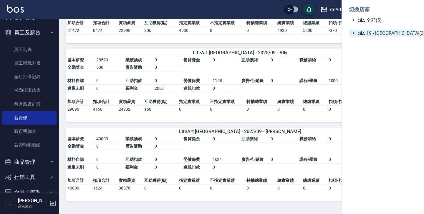
click at [380, 30] on span "19 - [GEOGRAPHIC_DATA](2)" at bounding box center [386, 32] width 57 height 7
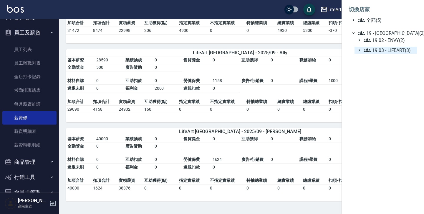
click at [389, 50] on span "19.03 - LIFEART(3)" at bounding box center [389, 50] width 51 height 7
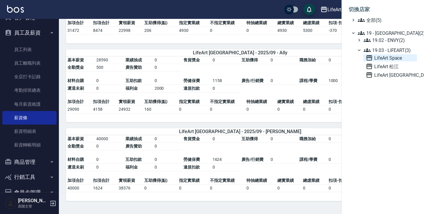
click at [386, 59] on span "LifeArt Space" at bounding box center [390, 57] width 49 height 7
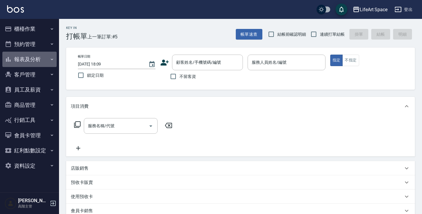
click at [40, 60] on button "報表及分析" at bounding box center [29, 59] width 54 height 15
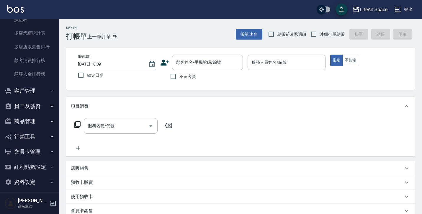
scroll to position [574, 0]
click at [34, 100] on button "員工及薪資" at bounding box center [29, 106] width 54 height 15
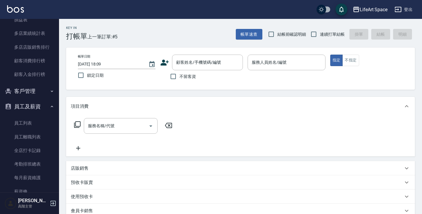
scroll to position [613, 0]
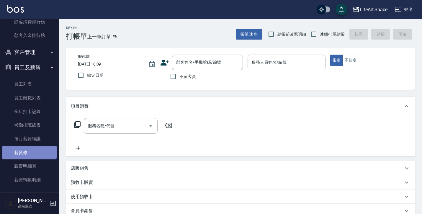
click at [29, 146] on link "薪資條" at bounding box center [29, 153] width 54 height 14
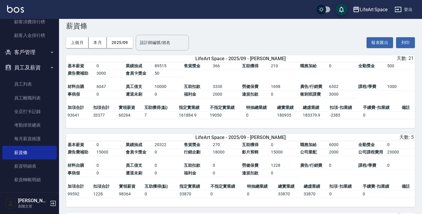
scroll to position [31, 0]
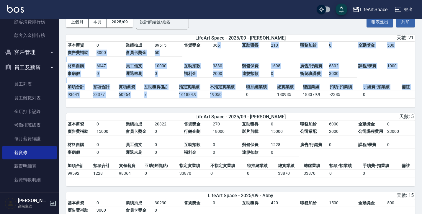
drag, startPoint x: 216, startPoint y: 44, endPoint x: 228, endPoint y: 93, distance: 50.6
click at [228, 93] on div "基本薪資 0 業績抽成 89515 售貨獎金 366 互助獲得 210 職務加給 0 全勤獎金 500 廣告費補助 3000 會員卡獎金 50 材料自購 60…" at bounding box center [240, 75] width 348 height 66
click at [228, 93] on td "19050" at bounding box center [226, 94] width 36 height 8
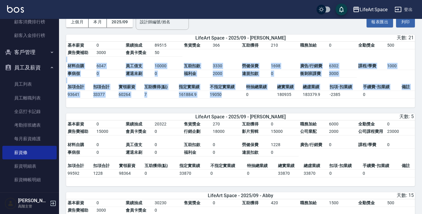
drag, startPoint x: 231, startPoint y: 57, endPoint x: 230, endPoint y: 91, distance: 33.9
click at [230, 91] on div "基本薪資 0 業績抽成 89515 售貨獎金 366 互助獲得 210 職務加給 0 全勤獎金 500 廣告費補助 3000 會員卡獎金 50 材料自購 60…" at bounding box center [240, 75] width 348 height 66
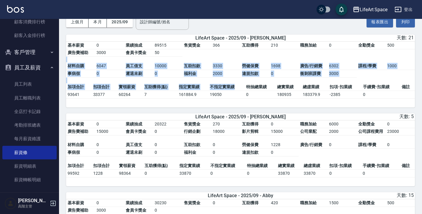
click at [230, 91] on td "不指定實業績" at bounding box center [226, 87] width 36 height 8
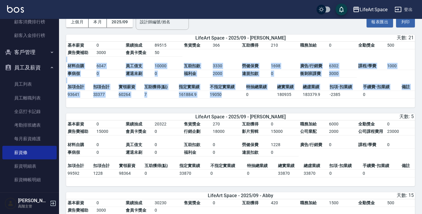
drag, startPoint x: 230, startPoint y: 62, endPoint x: 228, endPoint y: 96, distance: 34.5
click at [228, 96] on div "基本薪資 0 業績抽成 89515 售貨獎金 366 互助獲得 210 職務加給 0 全勤獎金 500 廣告費補助 3000 會員卡獎金 50 材料自購 60…" at bounding box center [240, 75] width 348 height 66
click at [228, 96] on td "19050" at bounding box center [226, 94] width 36 height 8
drag, startPoint x: 228, startPoint y: 65, endPoint x: 236, endPoint y: 93, distance: 29.4
click at [236, 93] on div "基本薪資 0 業績抽成 89515 售貨獎金 366 互助獲得 210 職務加給 0 全勤獎金 500 廣告費補助 3000 會員卡獎金 50 材料自購 60…" at bounding box center [240, 75] width 348 height 66
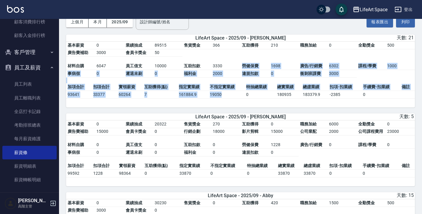
click at [236, 93] on td "19050" at bounding box center [226, 94] width 36 height 8
drag, startPoint x: 237, startPoint y: 66, endPoint x: 237, endPoint y: 95, distance: 28.6
click at [237, 95] on div "基本薪資 0 業績抽成 89515 售貨獎金 366 互助獲得 210 職務加給 0 全勤獎金 500 廣告費補助 3000 會員卡獎金 50 材料自購 60…" at bounding box center [240, 75] width 348 height 66
click at [237, 95] on td "19050" at bounding box center [226, 94] width 36 height 8
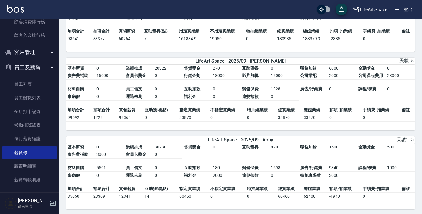
scroll to position [87, 0]
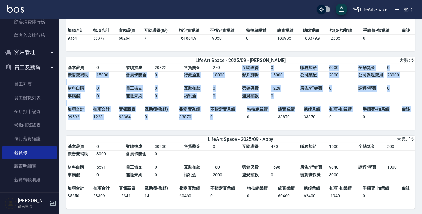
drag, startPoint x: 229, startPoint y: 70, endPoint x: 228, endPoint y: 122, distance: 52.2
click at [228, 122] on div "基本薪資 0 業績抽成 20322 售貨獎金 270 互助獲得 0 職務加給 6000 全勤獎金 0 廣告費補助 15000 會員卡獎金 0 行銷企劃 180…" at bounding box center [240, 97] width 348 height 66
click at [228, 121] on td "0" at bounding box center [227, 117] width 37 height 8
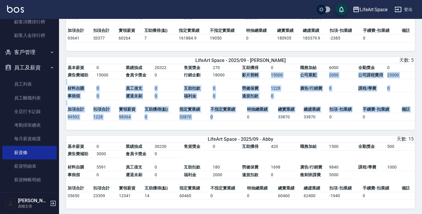
drag, startPoint x: 228, startPoint y: 78, endPoint x: 227, endPoint y: 115, distance: 36.9
click at [227, 115] on div "基本薪資 0 業績抽成 20322 售貨獎金 270 互助獲得 0 職務加給 6000 全勤獎金 0 廣告費補助 15000 會員卡獎金 0 行銷企劃 180…" at bounding box center [240, 97] width 348 height 66
click at [227, 115] on td "0" at bounding box center [227, 117] width 37 height 8
drag, startPoint x: 241, startPoint y: 73, endPoint x: 241, endPoint y: 116, distance: 42.5
click at [241, 116] on div "基本薪資 0 業績抽成 20322 售貨獎金 270 互助獲得 0 職務加給 6000 全勤獎金 0 廣告費補助 15000 會員卡獎金 0 行銷企劃 180…" at bounding box center [240, 97] width 348 height 66
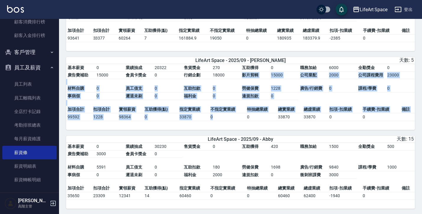
click at [241, 116] on td "0" at bounding box center [227, 117] width 37 height 8
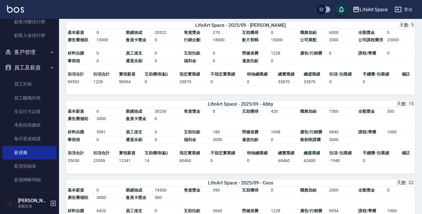
scroll to position [125, 0]
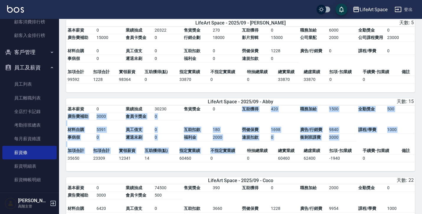
drag, startPoint x: 236, startPoint y: 112, endPoint x: 238, endPoint y: 153, distance: 41.6
click at [238, 153] on div "基本薪資 0 業績抽成 30230 售貨獎金 0 互助獲得 420 職務加給 1500 全勤獎金 500 廣告費補助 3000 會員卡獎金 0 材料自購 55…" at bounding box center [240, 138] width 348 height 66
click at [238, 153] on td "不指定實業績" at bounding box center [227, 151] width 37 height 8
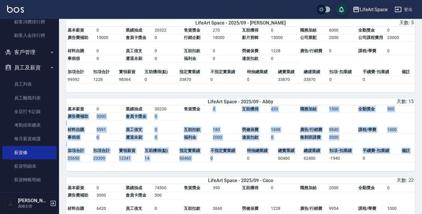
drag, startPoint x: 235, startPoint y: 108, endPoint x: 233, endPoint y: 158, distance: 49.8
click at [233, 158] on div "基本薪資 0 業績抽成 30230 售貨獎金 0 互助獲得 420 職務加給 1500 全勤獎金 500 廣告費補助 3000 會員卡獎金 0 材料自購 55…" at bounding box center [240, 138] width 348 height 66
click at [233, 158] on td "0" at bounding box center [227, 158] width 37 height 8
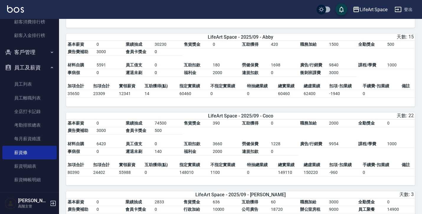
scroll to position [198, 0]
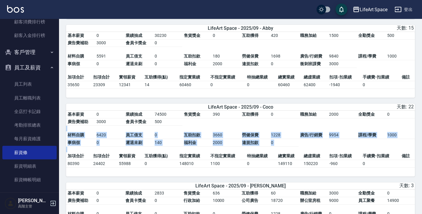
drag, startPoint x: 226, startPoint y: 127, endPoint x: 227, endPoint y: 155, distance: 28.0
click at [227, 152] on table "基本薪資 0 業績抽成 74500 售貨獎金 390 互助獲得 0 職務加給 2000 全勤獎金 0 廣告費補助 3000 會員卡獎金 500 材料自購 64…" at bounding box center [240, 132] width 348 height 42
drag, startPoint x: 214, startPoint y: 133, endPoint x: 211, endPoint y: 158, distance: 25.6
click at [211, 158] on div "基本薪資 0 業績抽成 74500 售貨獎金 390 互助獲得 0 職務加給 2000 全勤獎金 0 廣告費補助 3000 會員卡獎金 500 材料自購 64…" at bounding box center [240, 144] width 348 height 66
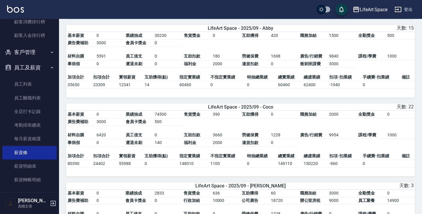
click at [211, 158] on td "不指定實業績" at bounding box center [227, 156] width 37 height 8
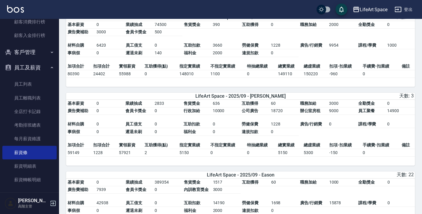
scroll to position [286, 0]
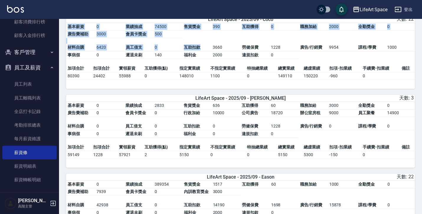
drag, startPoint x: 210, startPoint y: 53, endPoint x: 219, endPoint y: 84, distance: 32.8
click at [219, 84] on div "基本薪資 0 業績抽成 74500 售貨獎金 390 互助獲得 0 職務加給 2000 全勤獎金 0 廣告費補助 3000 會員卡獎金 500 材料自購 64…" at bounding box center [240, 56] width 348 height 66
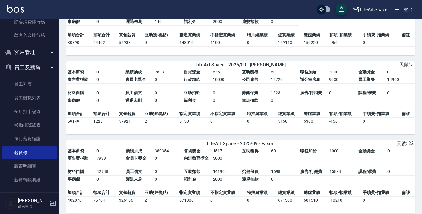
scroll to position [320, 0]
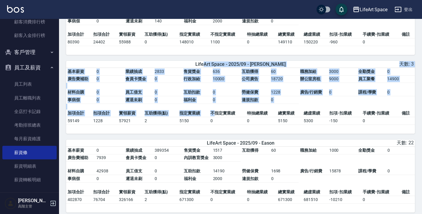
drag, startPoint x: 216, startPoint y: 66, endPoint x: 213, endPoint y: 116, distance: 49.6
click at [213, 116] on div "LifeArt Space - 2025/09 - Nikki 天數: 3 基本薪資 0 業績抽成 2833 售貨獎金 636 互助獲得 60 職務加給 30…" at bounding box center [240, 97] width 348 height 73
click at [213, 116] on td "不指定實業績" at bounding box center [227, 113] width 37 height 8
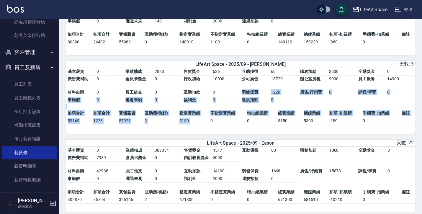
drag, startPoint x: 214, startPoint y: 97, endPoint x: 213, endPoint y: 120, distance: 23.3
click at [213, 120] on div "基本薪資 0 業績抽成 2833 售貨獎金 636 互助獲得 60 職務加給 3000 全勤獎金 0 廣告費補助 0 會員卡獎金 0 行政加給 10000 公…" at bounding box center [240, 101] width 348 height 66
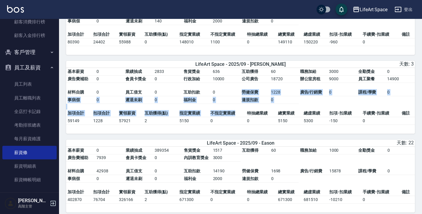
click at [213, 117] on td "不指定實業績" at bounding box center [227, 113] width 37 height 8
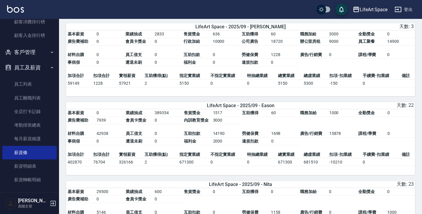
scroll to position [360, 0]
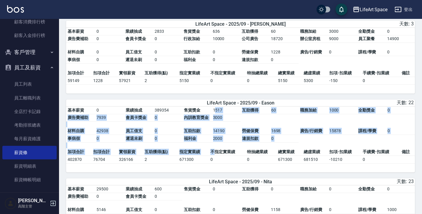
drag, startPoint x: 215, startPoint y: 114, endPoint x: 215, endPoint y: 154, distance: 39.5
click at [215, 154] on div "基本薪資 0 業績抽成 389354 售貨獎金 1517 互助獲得 60 職務加給 1000 全勤獎金 0 廣告費補助 7939 會員卡獎金 0 內訓教育獎金…" at bounding box center [240, 139] width 348 height 66
click at [215, 154] on td "不指定實業績" at bounding box center [227, 152] width 37 height 8
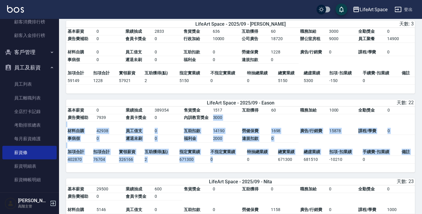
drag, startPoint x: 222, startPoint y: 119, endPoint x: 222, endPoint y: 165, distance: 46.3
click at [222, 165] on div "基本薪資 0 業績抽成 389354 售貨獎金 1517 互助獲得 60 職務加給 1000 全勤獎金 0 廣告費補助 7939 會員卡獎金 0 內訓教育獎金…" at bounding box center [240, 139] width 348 height 66
click at [222, 163] on td "0" at bounding box center [227, 159] width 37 height 8
drag, startPoint x: 225, startPoint y: 131, endPoint x: 226, endPoint y: 168, distance: 37.2
click at [226, 168] on div "基本薪資 0 業績抽成 389354 售貨獎金 1517 互助獲得 60 職務加給 1000 全勤獎金 0 廣告費補助 7939 會員卡獎金 0 內訓教育獎金…" at bounding box center [240, 139] width 348 height 66
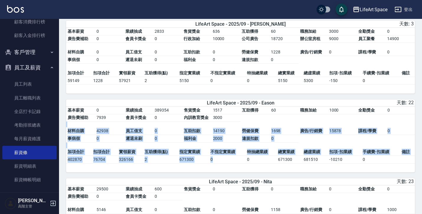
click at [226, 163] on td "0" at bounding box center [227, 159] width 37 height 8
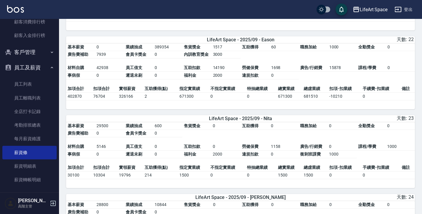
scroll to position [425, 0]
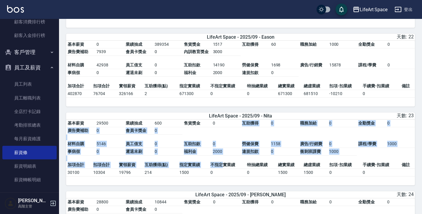
drag, startPoint x: 222, startPoint y: 126, endPoint x: 223, endPoint y: 169, distance: 43.0
click at [223, 170] on div "基本薪資 29500 業績抽成 600 售貨獎金 0 互助獲得 0 職務加給 0 全勤獎金 0 廣告費補助 0 會員卡獎金 0 材料自購 5146 員工借支 …" at bounding box center [240, 152] width 348 height 66
click at [223, 169] on td "不指定實業績" at bounding box center [227, 165] width 37 height 8
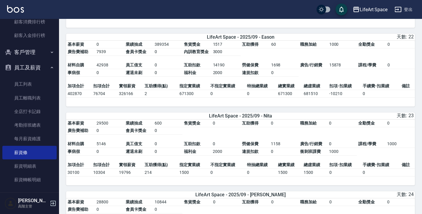
scroll to position [450, 0]
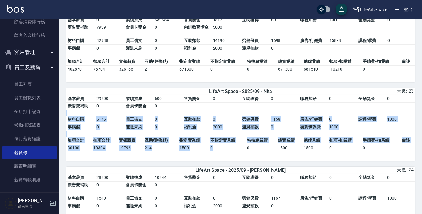
drag, startPoint x: 229, startPoint y: 120, endPoint x: 236, endPoint y: 154, distance: 34.9
click at [236, 154] on div "基本薪資 29500 業績抽成 600 售貨獎金 0 互助獲得 0 職務加給 0 全勤獎金 0 廣告費補助 0 會員卡獎金 0 材料自購 5146 員工借支 …" at bounding box center [240, 128] width 348 height 66
click at [236, 152] on td "0" at bounding box center [227, 148] width 37 height 8
drag, startPoint x: 230, startPoint y: 119, endPoint x: 232, endPoint y: 155, distance: 36.3
click at [232, 155] on div "基本薪資 29500 業績抽成 600 售貨獎金 0 互助獲得 0 職務加給 0 全勤獎金 0 廣告費補助 0 會員卡獎金 0 材料自購 5146 員工借支 …" at bounding box center [240, 128] width 348 height 66
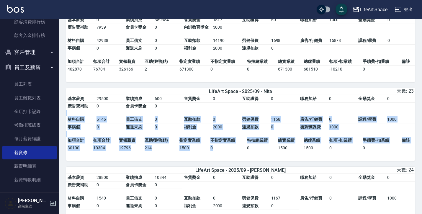
click at [232, 152] on td "0" at bounding box center [227, 148] width 37 height 8
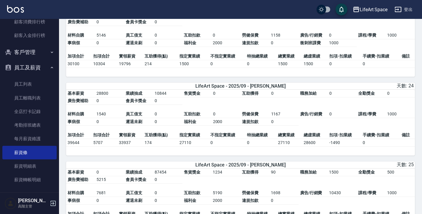
scroll to position [543, 0]
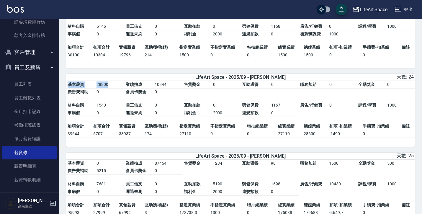
drag, startPoint x: 222, startPoint y: 96, endPoint x: 222, endPoint y: 147, distance: 50.1
click at [222, 147] on div "基本薪資 28800 業績抽成 10844 售貨獎金 0 互助獲得 0 職務加給 0 全勤獎金 0 廣告費補助 0 會員卡獎金 0 材料自購 1540 員工借…" at bounding box center [240, 114] width 348 height 66
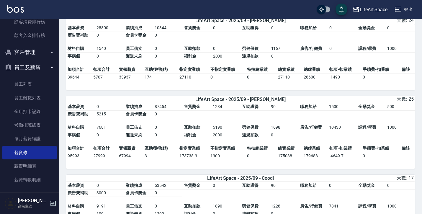
scroll to position [600, 0]
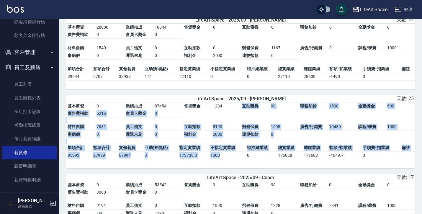
drag, startPoint x: 219, startPoint y: 117, endPoint x: 220, endPoint y: 166, distance: 48.7
click at [220, 166] on div "基本薪資 0 業績抽成 87454 售貨獎金 1234 互助獲得 90 職務加給 1500 全勤獎金 500 廣告費補助 5215 會員卡獎金 0 材料自購 …" at bounding box center [240, 135] width 348 height 66
click at [220, 159] on td "1300" at bounding box center [227, 155] width 37 height 8
drag, startPoint x: 233, startPoint y: 116, endPoint x: 233, endPoint y: 163, distance: 46.6
click at [233, 163] on div "基本薪資 0 業績抽成 87454 售貨獎金 1234 互助獲得 90 職務加給 1500 全勤獎金 500 廣告費補助 5215 會員卡獎金 0 材料自購 …" at bounding box center [240, 135] width 348 height 66
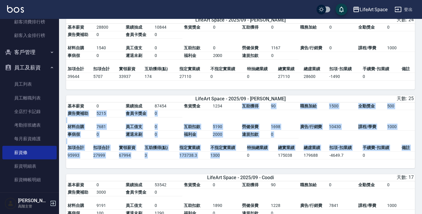
click at [233, 159] on td "1300" at bounding box center [227, 155] width 37 height 8
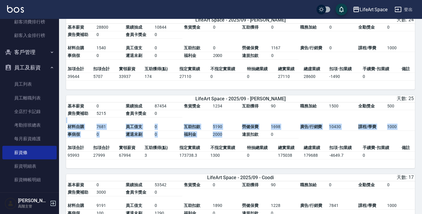
drag, startPoint x: 236, startPoint y: 129, endPoint x: 236, endPoint y: 145, distance: 16.2
click at [236, 144] on table "基本薪資 0 業績抽成 87454 售貨獎金 1234 互助獲得 90 職務加給 1500 全勤獎金 500 廣告費補助 5215 會員卡獎金 0 材料自購 …" at bounding box center [240, 123] width 348 height 42
click at [236, 138] on td "2000" at bounding box center [225, 135] width 29 height 8
drag, startPoint x: 235, startPoint y: 124, endPoint x: 235, endPoint y: 149, distance: 24.8
click at [235, 144] on table "基本薪資 0 業績抽成 87454 售貨獎金 1234 互助獲得 90 職務加給 1500 全勤獎金 500 廣告費補助 5215 會員卡獎金 0 材料自購 …" at bounding box center [240, 123] width 348 height 42
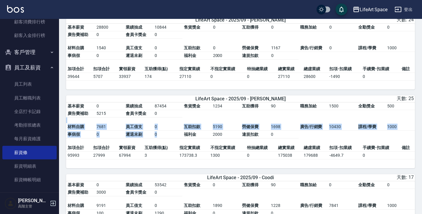
click at [235, 144] on table "基本薪資 0 業績抽成 87454 售貨獎金 1234 互助獲得 90 職務加給 1500 全勤獎金 500 廣告費補助 5215 會員卡獎金 0 材料自購 …" at bounding box center [240, 123] width 348 height 42
drag, startPoint x: 235, startPoint y: 134, endPoint x: 235, endPoint y: 147, distance: 13.3
click at [235, 144] on table "基本薪資 0 業績抽成 87454 售貨獎金 1234 互助獲得 90 職務加給 1500 全勤獎金 500 廣告費補助 5215 會員卡獎金 0 材料自購 …" at bounding box center [240, 123] width 348 height 42
drag, startPoint x: 233, startPoint y: 134, endPoint x: 233, endPoint y: 148, distance: 14.7
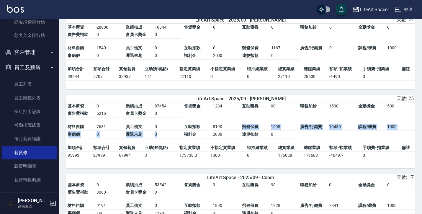
click at [233, 144] on table "基本薪資 0 業績抽成 87454 售貨獎金 1234 互助獲得 90 職務加給 1500 全勤獎金 500 廣告費補助 5215 會員卡獎金 0 材料自購 …" at bounding box center [240, 123] width 348 height 42
drag, startPoint x: 233, startPoint y: 125, endPoint x: 233, endPoint y: 148, distance: 22.7
click at [233, 144] on table "基本薪資 0 業績抽成 87454 售貨獎金 1234 互助獲得 90 職務加給 1500 全勤獎金 500 廣告費補助 5215 會員卡獎金 0 材料自購 …" at bounding box center [240, 123] width 348 height 42
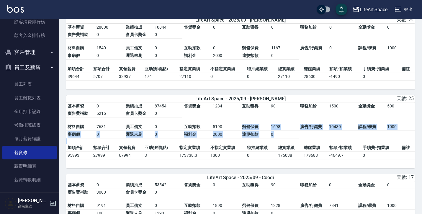
drag, startPoint x: 232, startPoint y: 133, endPoint x: 232, endPoint y: 150, distance: 17.1
click at [232, 144] on table "基本薪資 0 業績抽成 87454 售貨獎金 1234 互助獲得 90 職務加給 1500 全勤獎金 500 廣告費補助 5215 會員卡獎金 0 材料自購 …" at bounding box center [240, 123] width 348 height 42
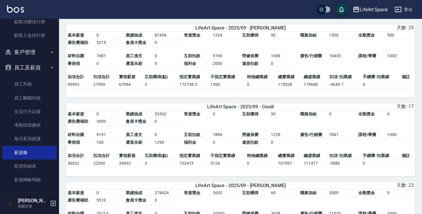
scroll to position [683, 0]
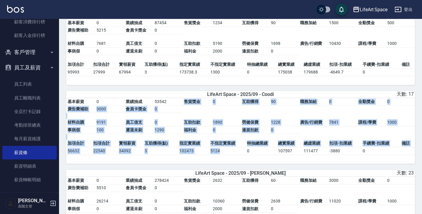
drag, startPoint x: 228, startPoint y: 116, endPoint x: 233, endPoint y: 160, distance: 44.5
click at [233, 160] on div "基本薪資 0 業績抽成 53542 售貨獎金 0 互助獲得 90 職務加給 0 全勤獎金 0 廣告費補助 3000 會員卡獎金 0 材料自購 9191 員工借…" at bounding box center [240, 131] width 348 height 66
click at [233, 154] on td "5124" at bounding box center [227, 151] width 37 height 8
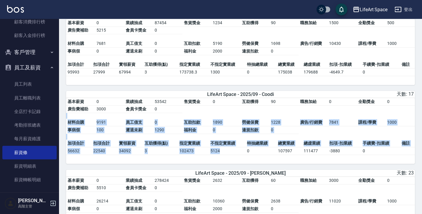
drag, startPoint x: 234, startPoint y: 127, endPoint x: 234, endPoint y: 160, distance: 33.0
click at [234, 160] on div "基本薪資 0 業績抽成 53542 售貨獎金 0 互助獲得 90 職務加給 0 全勤獎金 0 廣告費補助 3000 會員卡獎金 0 材料自購 9191 員工借…" at bounding box center [240, 131] width 348 height 66
click at [234, 154] on td "5124" at bounding box center [227, 151] width 37 height 8
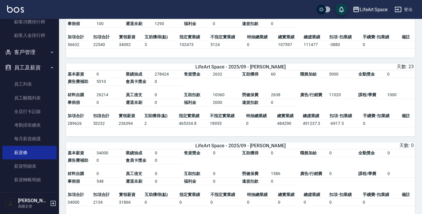
scroll to position [788, 0]
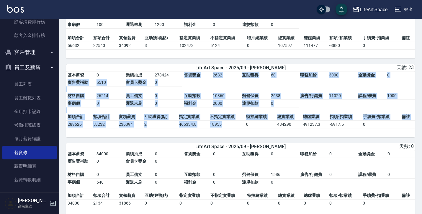
drag, startPoint x: 229, startPoint y: 89, endPoint x: 227, endPoint y: 134, distance: 45.4
click at [227, 134] on div "基本薪資 0 業績抽成 278424 售貨獎金 2632 互助獲得 60 職務加給 3000 全勤獎金 0 廣告費補助 5510 會員卡獎金 0 材料自購 2…" at bounding box center [240, 104] width 348 height 66
click at [227, 128] on td "18955" at bounding box center [226, 124] width 36 height 8
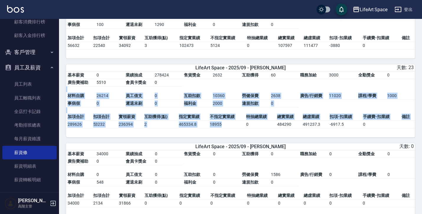
drag, startPoint x: 232, startPoint y: 101, endPoint x: 231, endPoint y: 129, distance: 28.0
click at [231, 129] on div "基本薪資 0 業績抽成 278424 售貨獎金 2632 互助獲得 60 職務加給 3000 全勤獎金 0 廣告費補助 5510 會員卡獎金 0 材料自購 2…" at bounding box center [240, 104] width 348 height 66
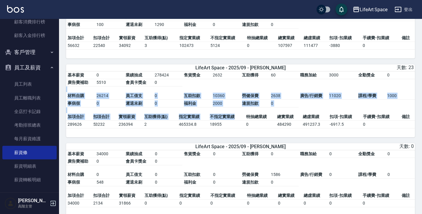
click at [231, 121] on td "不指定實業績" at bounding box center [226, 117] width 36 height 8
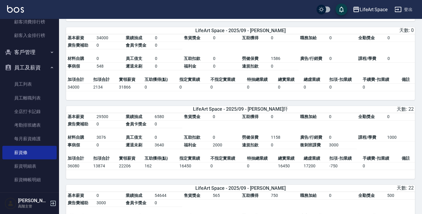
scroll to position [904, 0]
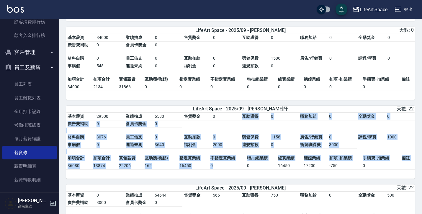
drag, startPoint x: 231, startPoint y: 129, endPoint x: 231, endPoint y: 175, distance: 45.7
click at [231, 175] on div "基本薪資 29500 業績抽成 6580 售貨獎金 0 互助獲得 0 職務加給 0 全勤獎金 0 廣告費補助 0 會員卡獎金 0 材料自購 3076 員工借支…" at bounding box center [240, 146] width 348 height 66
click at [231, 169] on td "0" at bounding box center [227, 166] width 37 height 8
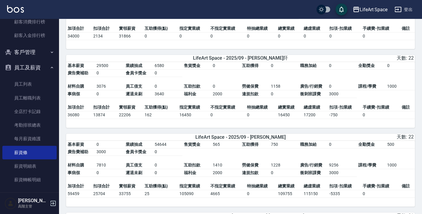
scroll to position [967, 0]
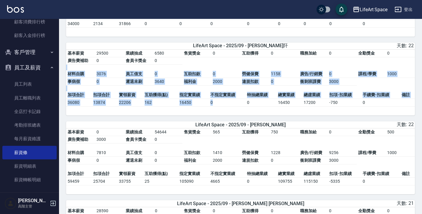
drag, startPoint x: 224, startPoint y: 80, endPoint x: 227, endPoint y: 116, distance: 36.1
click at [227, 115] on div "基本薪資 29500 業績抽成 6580 售貨獎金 0 互助獲得 0 職務加給 0 全勤獎金 0 廣告費補助 0 會員卡獎金 0 材料自購 3076 員工借支…" at bounding box center [240, 83] width 348 height 66
click at [227, 106] on td "0" at bounding box center [227, 102] width 37 height 8
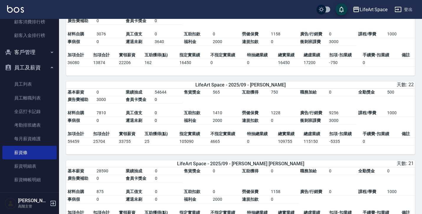
scroll to position [1013, 0]
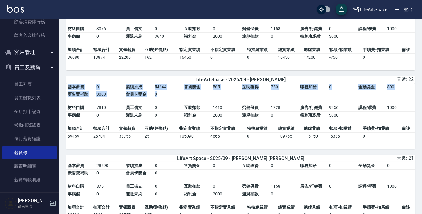
drag, startPoint x: 226, startPoint y: 109, endPoint x: 227, endPoint y: 153, distance: 44.2
click at [227, 149] on div "基本薪資 0 業績抽成 54644 售貨獎金 565 互助獲得 750 職務加給 0 全勤獎金 500 廣告費補助 3000 會員卡獎金 0 材料自購 781…" at bounding box center [240, 116] width 348 height 66
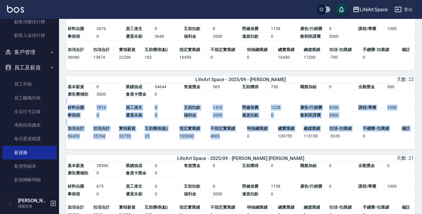
drag, startPoint x: 230, startPoint y: 115, endPoint x: 232, endPoint y: 149, distance: 33.4
click at [232, 149] on div "基本薪資 0 業績抽成 54644 售貨獎金 565 互助獲得 750 職務加給 0 全勤獎金 500 廣告費補助 3000 會員卡獎金 0 材料自購 781…" at bounding box center [240, 116] width 348 height 66
click at [232, 140] on td "4665" at bounding box center [227, 136] width 37 height 8
drag, startPoint x: 230, startPoint y: 119, endPoint x: 230, endPoint y: 149, distance: 30.1
click at [230, 149] on div "基本薪資 0 業績抽成 54644 售貨獎金 565 互助獲得 750 職務加給 0 全勤獎金 500 廣告費補助 3000 會員卡獎金 0 材料自購 781…" at bounding box center [240, 116] width 348 height 66
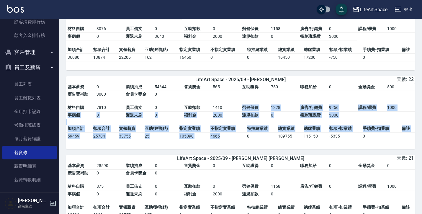
click at [230, 140] on td "4665" at bounding box center [227, 136] width 37 height 8
drag, startPoint x: 228, startPoint y: 117, endPoint x: 230, endPoint y: 148, distance: 31.6
click at [230, 148] on div "基本薪資 0 業績抽成 54644 售貨獎金 565 互助獲得 750 職務加給 0 全勤獎金 500 廣告費補助 3000 會員卡獎金 0 材料自購 781…" at bounding box center [240, 116] width 348 height 66
click at [230, 140] on td "4665" at bounding box center [227, 136] width 37 height 8
drag, startPoint x: 236, startPoint y: 109, endPoint x: 236, endPoint y: 150, distance: 41.0
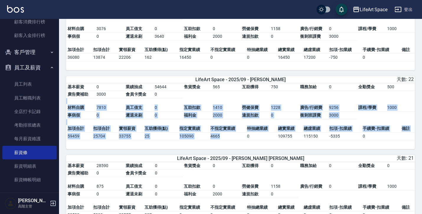
click at [236, 149] on div "基本薪資 0 業績抽成 54644 售貨獎金 565 互助獲得 750 職務加給 0 全勤獎金 500 廣告費補助 3000 會員卡獎金 0 材料自購 781…" at bounding box center [240, 116] width 348 height 66
click at [236, 140] on td "4665" at bounding box center [227, 136] width 37 height 8
drag, startPoint x: 231, startPoint y: 116, endPoint x: 230, endPoint y: 150, distance: 34.8
click at [230, 149] on div "基本薪資 0 業績抽成 54644 售貨獎金 565 互助獲得 750 職務加給 0 全勤獎金 500 廣告費補助 3000 會員卡獎金 0 材料自購 781…" at bounding box center [240, 116] width 348 height 66
click at [230, 140] on td "4665" at bounding box center [227, 136] width 37 height 8
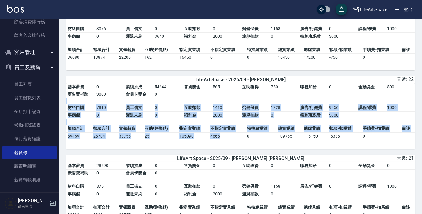
drag, startPoint x: 226, startPoint y: 115, endPoint x: 231, endPoint y: 145, distance: 30.4
click at [231, 145] on div "基本薪資 0 業績抽成 54644 售貨獎金 565 互助獲得 750 職務加給 0 全勤獎金 500 廣告費補助 3000 會員卡獎金 0 材料自購 781…" at bounding box center [240, 116] width 348 height 66
click at [231, 140] on td "4665" at bounding box center [227, 136] width 37 height 8
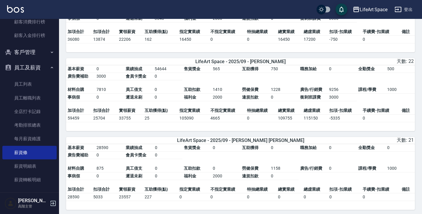
scroll to position [1031, 0]
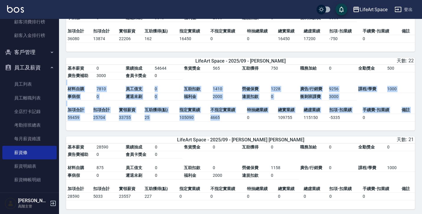
drag, startPoint x: 232, startPoint y: 90, endPoint x: 231, endPoint y: 128, distance: 38.6
click at [231, 128] on div "基本薪資 0 業績抽成 54644 售貨獎金 565 互助獲得 750 職務加給 0 全勤獎金 500 廣告費補助 3000 會員卡獎金 0 材料自購 781…" at bounding box center [240, 98] width 348 height 66
click at [231, 121] on td "4665" at bounding box center [227, 117] width 37 height 8
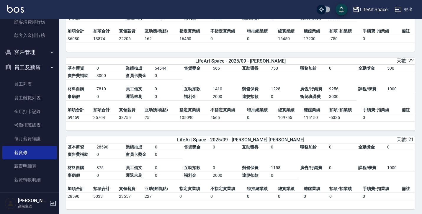
scroll to position [1062, 0]
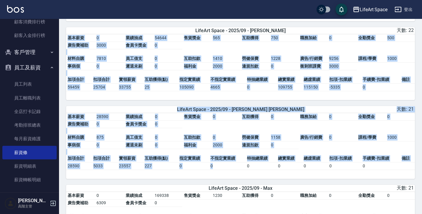
drag, startPoint x: 231, startPoint y: 114, endPoint x: 233, endPoint y: 177, distance: 62.5
click at [233, 170] on td "0" at bounding box center [227, 166] width 37 height 8
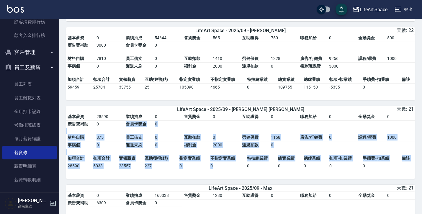
drag, startPoint x: 233, startPoint y: 142, endPoint x: 233, endPoint y: 174, distance: 32.1
click at [233, 174] on div "基本薪資 28590 業績抽成 0 售貨獎金 0 互助獲得 0 職務加給 0 全勤獎金 0 廣告費補助 0 會員卡獎金 0 材料自購 875 員工借支 0 互…" at bounding box center [240, 146] width 348 height 66
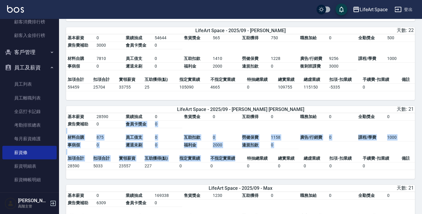
click at [233, 162] on td "不指定實業績" at bounding box center [227, 158] width 37 height 8
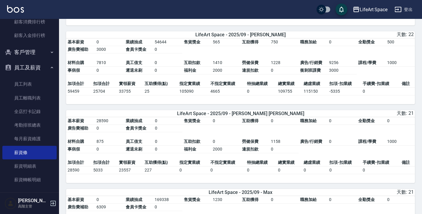
scroll to position [1060, 0]
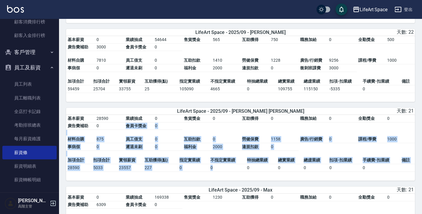
drag, startPoint x: 233, startPoint y: 141, endPoint x: 233, endPoint y: 182, distance: 41.3
click at [233, 180] on div "基本薪資 28590 業績抽成 0 售貨獎金 0 互助獲得 0 職務加給 0 全勤獎金 0 廣告費補助 0 會員卡獎金 0 材料自購 875 員工借支 0 互…" at bounding box center [240, 148] width 348 height 66
click at [233, 171] on td "0" at bounding box center [227, 168] width 37 height 8
drag, startPoint x: 233, startPoint y: 155, endPoint x: 233, endPoint y: 183, distance: 28.6
click at [233, 180] on div "基本薪資 28590 業績抽成 0 售貨獎金 0 互助獲得 0 職務加給 0 全勤獎金 0 廣告費補助 0 會員卡獎金 0 材料自購 875 員工借支 0 互…" at bounding box center [240, 148] width 348 height 66
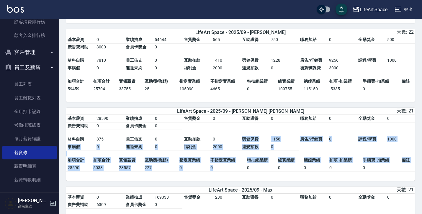
click at [233, 171] on td "0" at bounding box center [227, 168] width 37 height 8
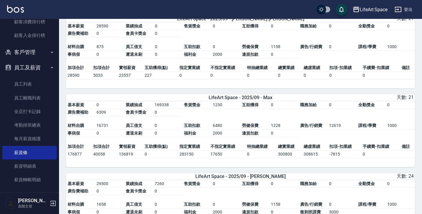
scroll to position [1157, 0]
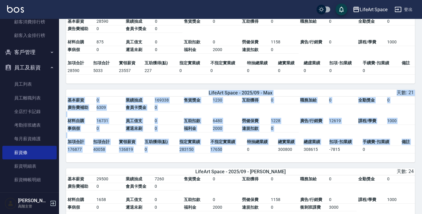
drag, startPoint x: 202, startPoint y: 105, endPoint x: 233, endPoint y: 160, distance: 63.6
click at [233, 160] on div "LifeArt Space - 2025/09 - Max 天數: 21 基本薪資 0 業績抽成 169338 售貨獎金 1230 互助獲得 0 職務加給 0…" at bounding box center [240, 125] width 348 height 73
click at [233, 153] on td "17650" at bounding box center [227, 149] width 37 height 8
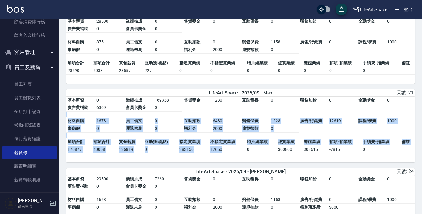
drag, startPoint x: 227, startPoint y: 125, endPoint x: 227, endPoint y: 162, distance: 36.8
click at [227, 162] on div "基本薪資 0 業績抽成 169338 售貨獎金 1230 互助獲得 0 職務加給 0 全勤獎金 0 廣告費補助 6309 會員卡獎金 0 材料自購 16731…" at bounding box center [240, 129] width 348 height 66
click at [227, 153] on td "17650" at bounding box center [227, 149] width 37 height 8
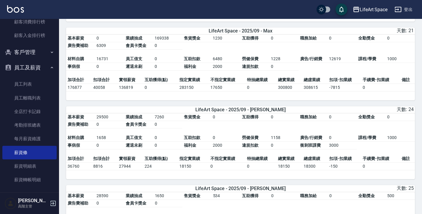
scroll to position [1222, 0]
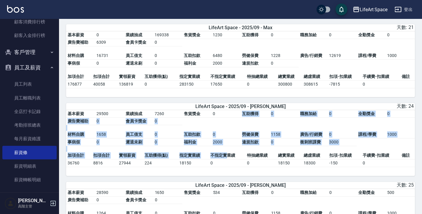
drag, startPoint x: 227, startPoint y: 131, endPoint x: 227, endPoint y: 169, distance: 37.4
click at [227, 169] on div "基本薪資 29500 業績抽成 7260 售貨獎金 0 互助獲得 0 職務加給 0 全勤獎金 0 廣告費補助 0 會員卡獎金 0 材料自購 1658 員工借支…" at bounding box center [240, 143] width 348 height 66
click at [227, 159] on td "不指定實業績" at bounding box center [227, 156] width 37 height 8
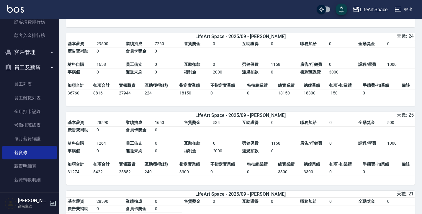
scroll to position [1293, 0]
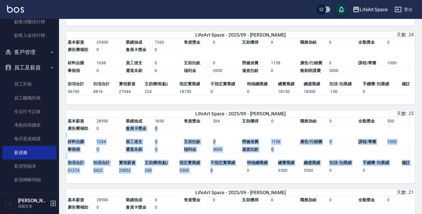
drag, startPoint x: 220, startPoint y: 145, endPoint x: 221, endPoint y: 187, distance: 41.9
click at [221, 183] on div "基本薪資 28590 業績抽成 1650 售貨獎金 534 互助獲得 0 職務加給 0 全勤獎金 500 廣告費補助 0 會員卡獎金 0 材料自購 1264 …" at bounding box center [240, 150] width 348 height 66
click at [221, 174] on td "0" at bounding box center [227, 170] width 37 height 8
drag, startPoint x: 219, startPoint y: 148, endPoint x: 222, endPoint y: 185, distance: 37.5
click at [222, 183] on div "基本薪資 28590 業績抽成 1650 售貨獎金 534 互助獲得 0 職務加給 0 全勤獎金 500 廣告費補助 0 會員卡獎金 0 材料自購 1264 …" at bounding box center [240, 150] width 348 height 66
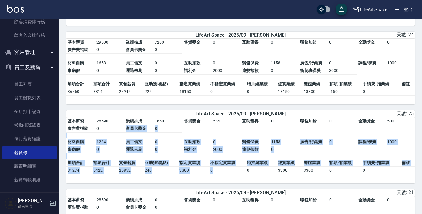
click at [222, 174] on td "0" at bounding box center [227, 170] width 37 height 8
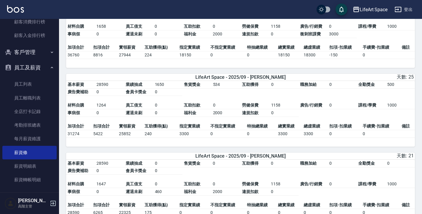
scroll to position [1330, 0]
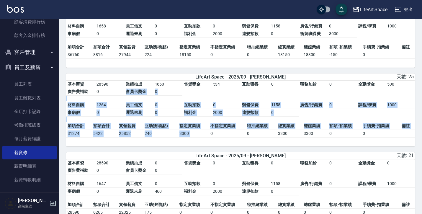
drag, startPoint x: 223, startPoint y: 110, endPoint x: 223, endPoint y: 146, distance: 35.4
click at [223, 146] on div "基本薪資 28590 業績抽成 1650 售貨獎金 534 互助獲得 0 職務加給 0 全勤獎金 500 廣告費補助 0 會員卡獎金 0 材料自購 1264 …" at bounding box center [240, 113] width 348 height 66
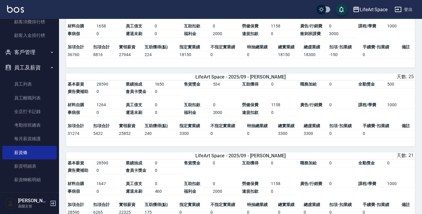
click at [223, 137] on td "0" at bounding box center [227, 133] width 37 height 8
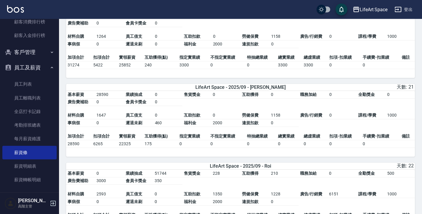
scroll to position [1401, 0]
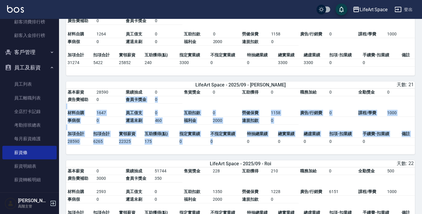
drag, startPoint x: 226, startPoint y: 117, endPoint x: 222, endPoint y: 160, distance: 43.8
click at [222, 154] on div "基本薪資 28590 業績抽成 0 售貨獎金 0 互助獲得 0 職務加給 0 全勤獎金 0 廣告費補助 0 會員卡獎金 0 材料自購 1647 員工借支 0 …" at bounding box center [240, 121] width 348 height 66
click at [222, 145] on td "0" at bounding box center [227, 141] width 37 height 8
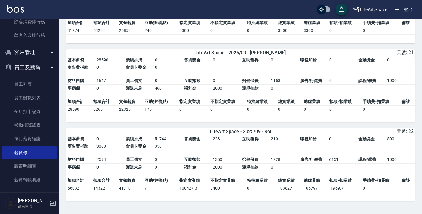
scroll to position [1450, 0]
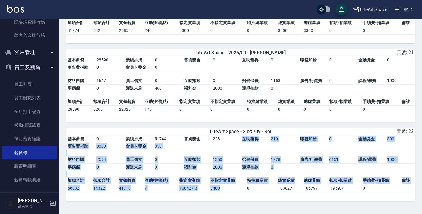
drag, startPoint x: 228, startPoint y: 136, endPoint x: 226, endPoint y: 190, distance: 54.0
click at [226, 190] on div "基本薪資 0 業績抽成 51744 售貨獎金 228 互助獲得 210 職務加給 0 全勤獎金 500 廣告費補助 3000 會員卡獎金 350 材料自購 2…" at bounding box center [240, 168] width 348 height 66
click at [226, 190] on td "3400" at bounding box center [227, 188] width 37 height 8
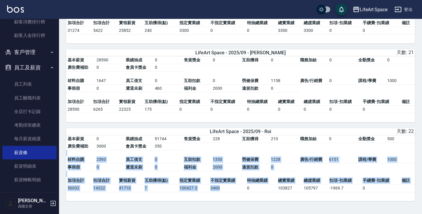
drag, startPoint x: 230, startPoint y: 155, endPoint x: 229, endPoint y: 189, distance: 34.5
click at [229, 189] on div "基本薪資 0 業績抽成 51744 售貨獎金 228 互助獲得 210 職務加給 0 全勤獎金 500 廣告費補助 3000 會員卡獎金 350 材料自購 2…" at bounding box center [240, 168] width 348 height 66
click at [229, 189] on td "3400" at bounding box center [227, 188] width 37 height 8
drag, startPoint x: 224, startPoint y: 162, endPoint x: 227, endPoint y: 187, distance: 26.0
click at [227, 187] on div "基本薪資 0 業績抽成 51744 售貨獎金 228 互助獲得 210 職務加給 0 全勤獎金 500 廣告費補助 3000 會員卡獎金 350 材料自購 2…" at bounding box center [240, 168] width 348 height 66
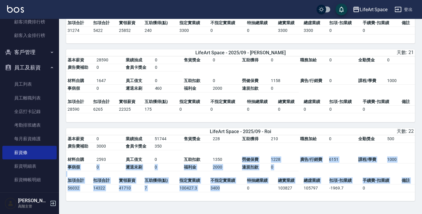
click at [227, 187] on td "3400" at bounding box center [227, 188] width 37 height 8
drag, startPoint x: 230, startPoint y: 155, endPoint x: 230, endPoint y: 185, distance: 29.5
click at [230, 185] on div "基本薪資 0 業績抽成 51744 售貨獎金 228 互助獲得 210 職務加給 0 全勤獎金 500 廣告費補助 3000 會員卡獎金 350 材料自購 2…" at bounding box center [240, 168] width 348 height 66
click at [230, 185] on td "3400" at bounding box center [227, 188] width 37 height 8
